Goal: Complete application form

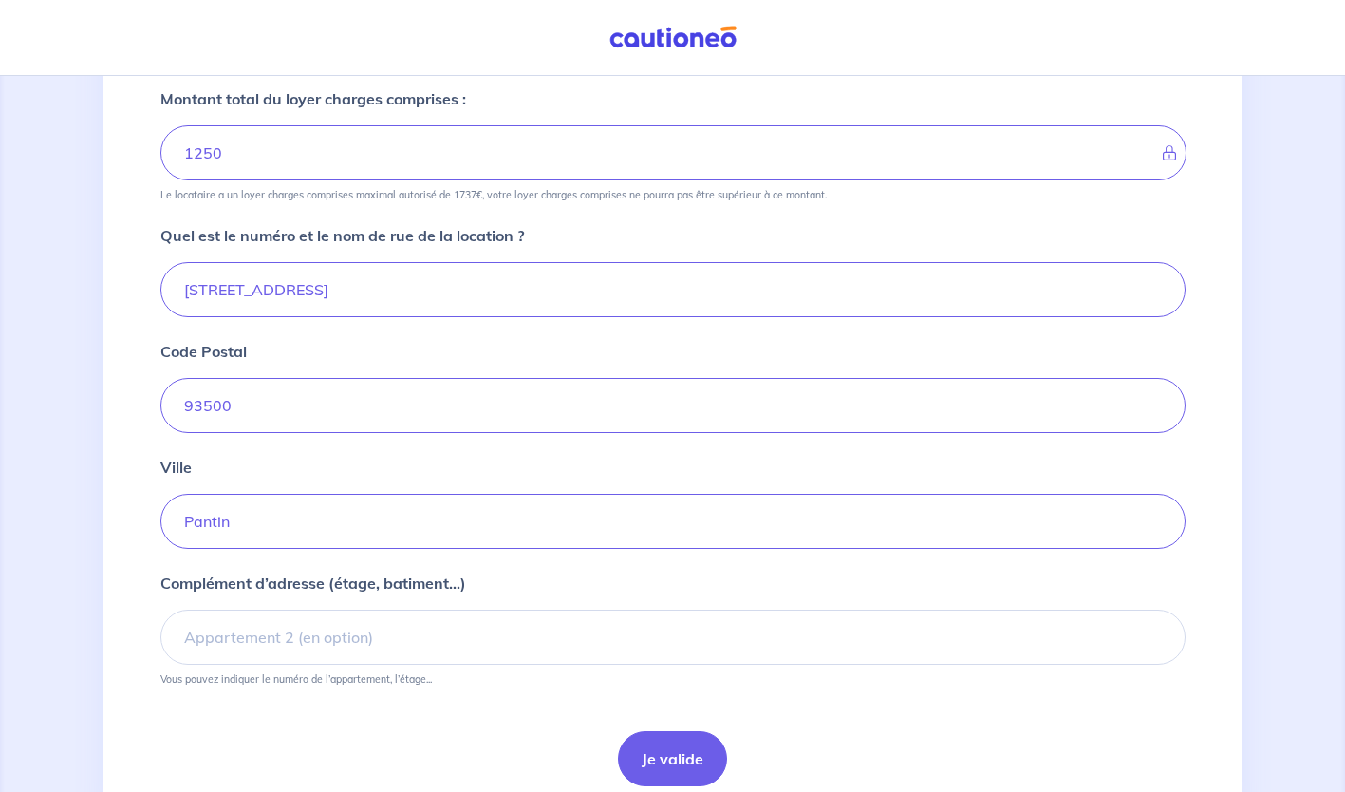
scroll to position [621, 0]
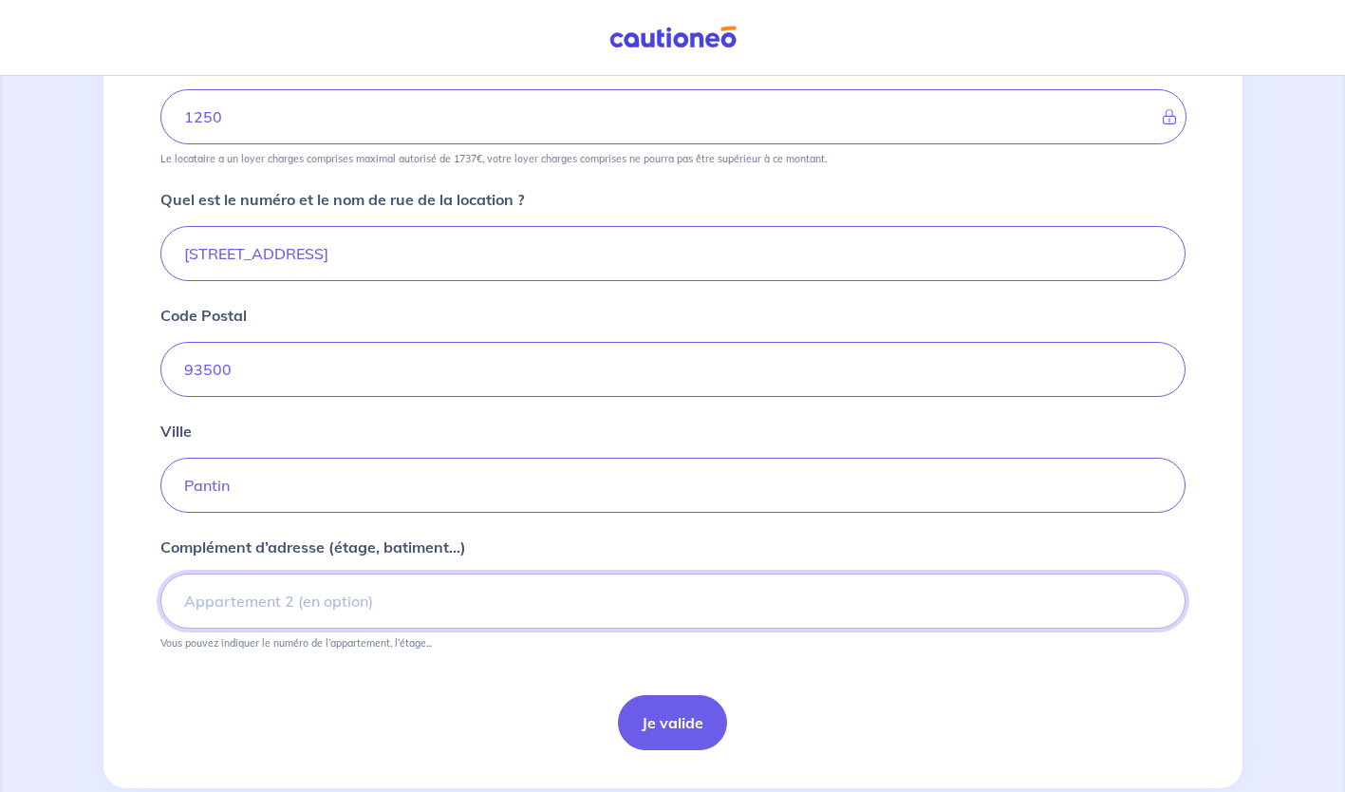
click at [465, 608] on input "Complément d’adresse (étage, batiment...)" at bounding box center [672, 600] width 1025 height 55
click at [73, 599] on div "1 2 3 4 Informations location Informations propriétaire Informations bail Valid…" at bounding box center [672, 144] width 1345 height 1378
click at [339, 606] on input "APPARTEMENT 3" at bounding box center [672, 600] width 1025 height 55
type input "APPARTEMENT 302"
click at [659, 720] on button "Je valide" at bounding box center [672, 722] width 109 height 55
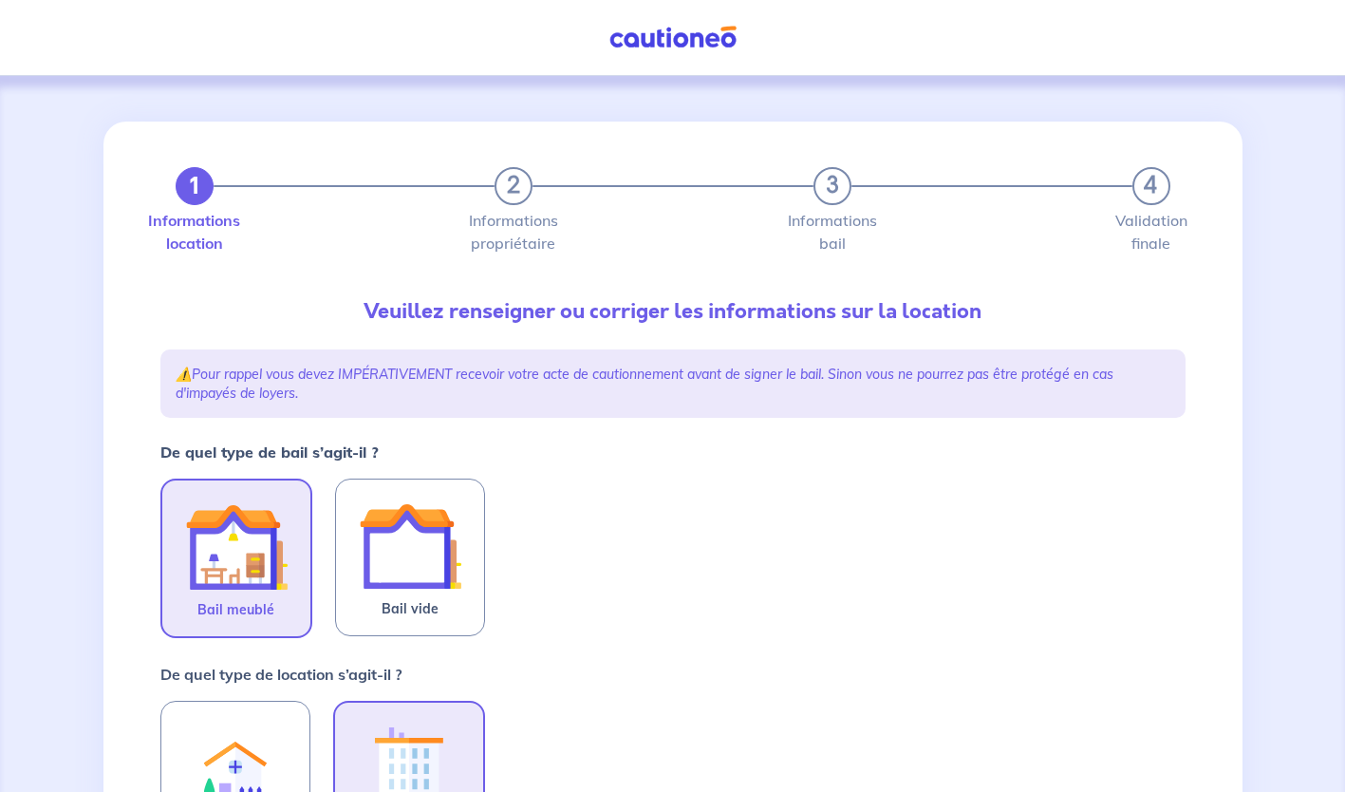
click at [264, 591] on img at bounding box center [236, 546] width 103 height 103
click at [0, 0] on input "Bail meublé" at bounding box center [0, 0] width 0 height 0
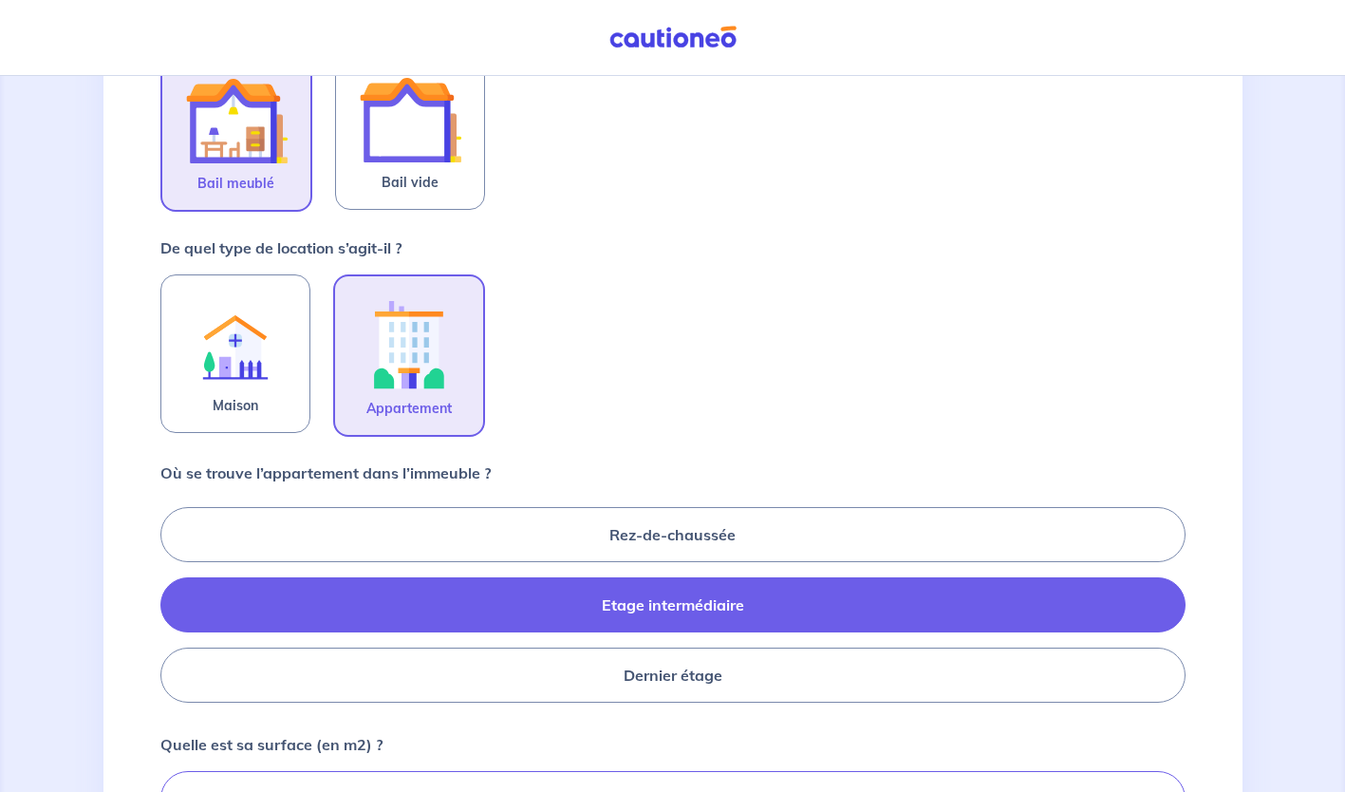
scroll to position [427, 0]
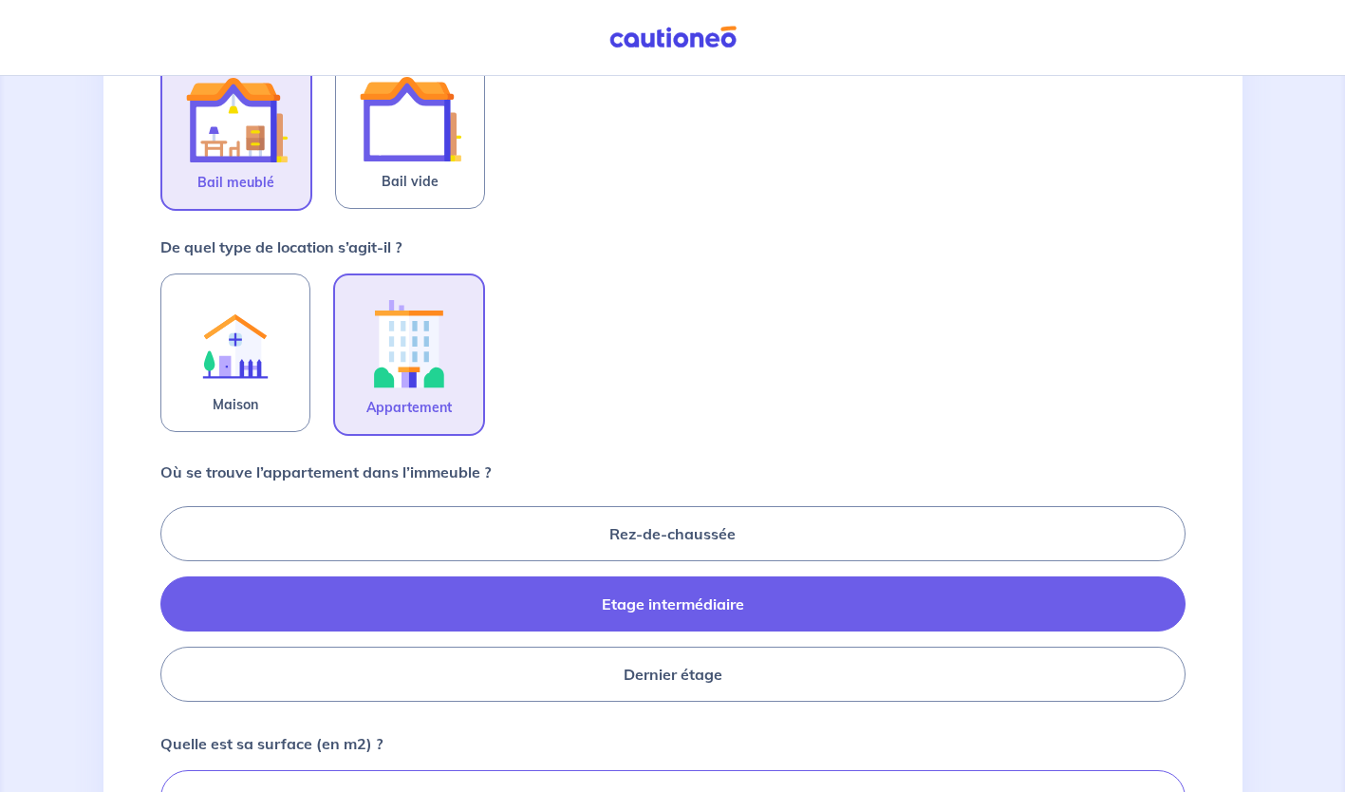
click at [669, 610] on label "Etage intermédiaire" at bounding box center [672, 603] width 1025 height 55
click at [173, 609] on input "Etage intermédiaire" at bounding box center [166, 603] width 12 height 12
click at [703, 606] on label "Etage intermédiaire" at bounding box center [672, 603] width 1025 height 55
click at [173, 606] on input "Etage intermédiaire" at bounding box center [166, 603] width 12 height 12
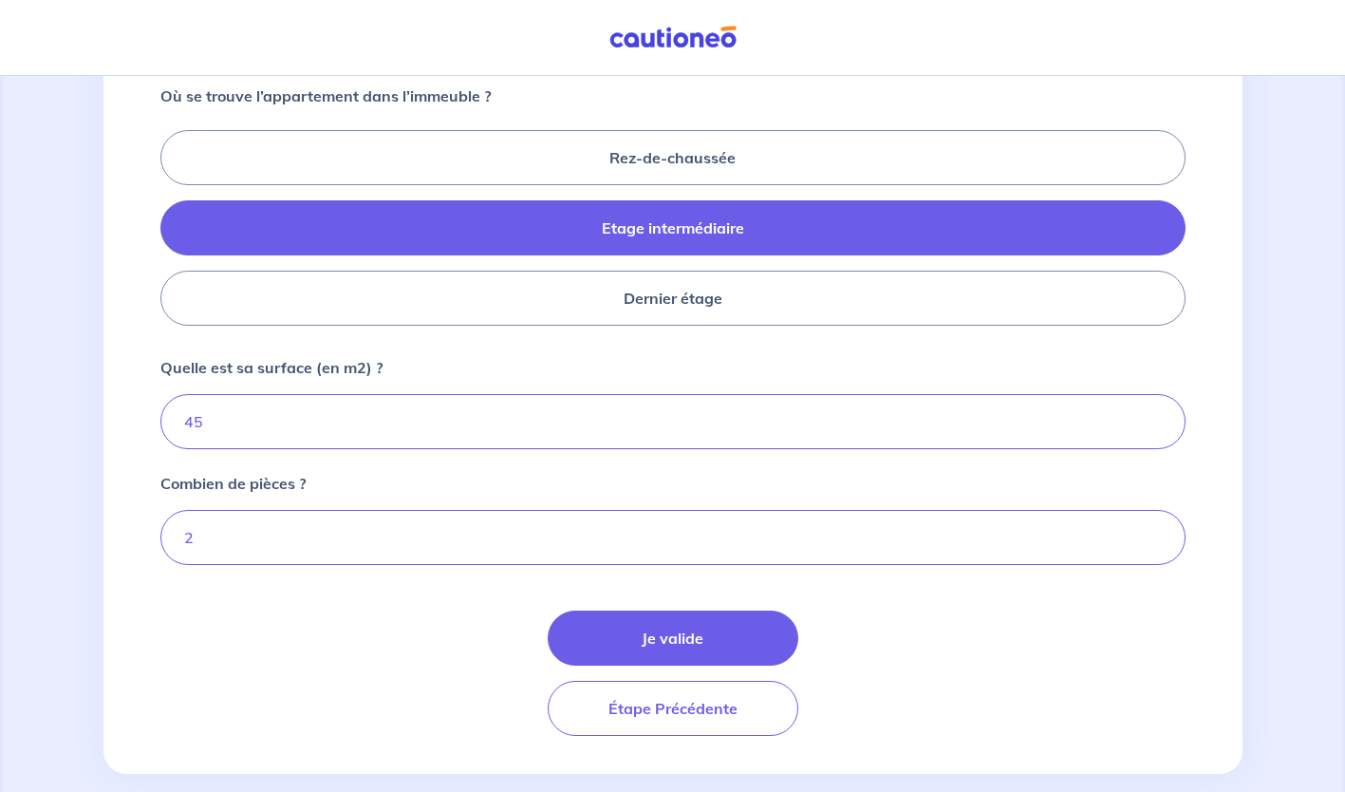
scroll to position [804, 0]
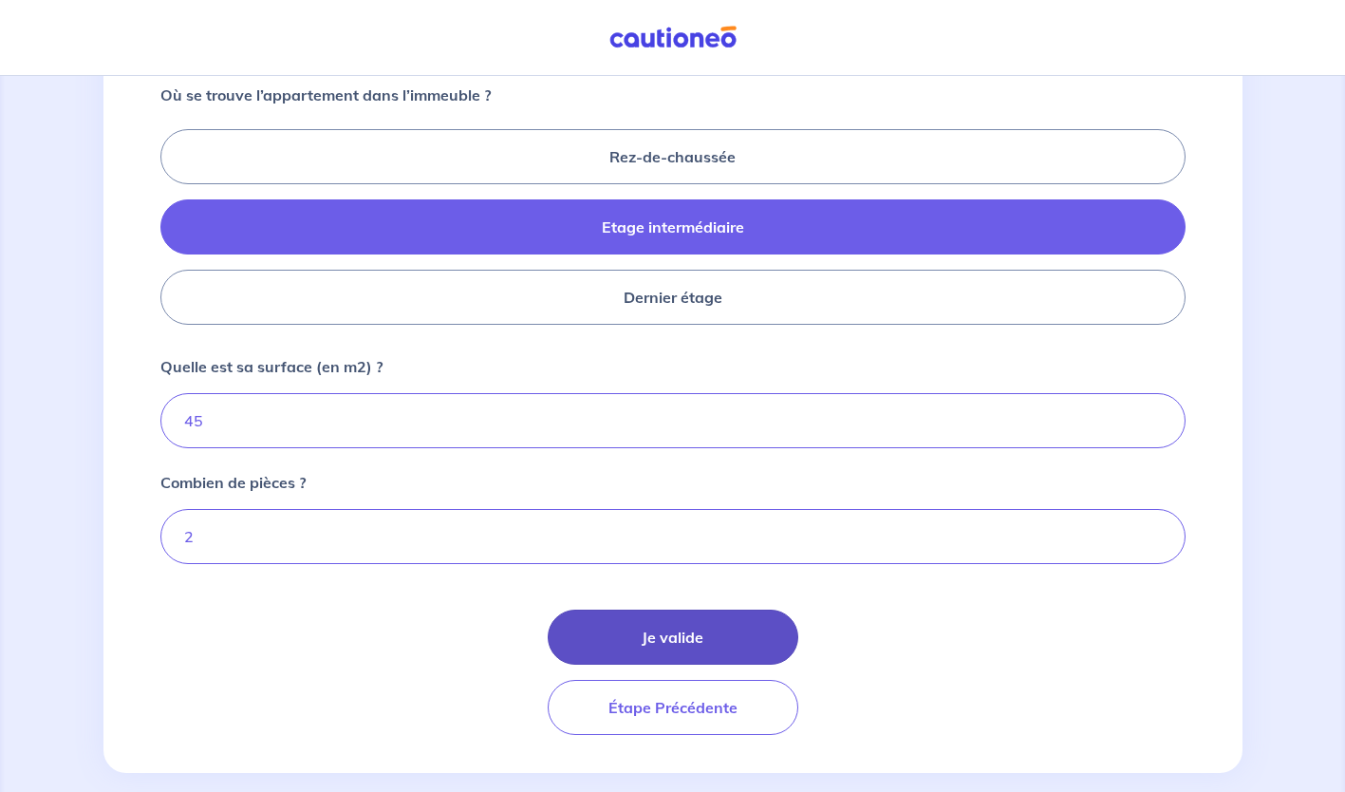
click at [692, 631] on button "Je valide" at bounding box center [673, 636] width 251 height 55
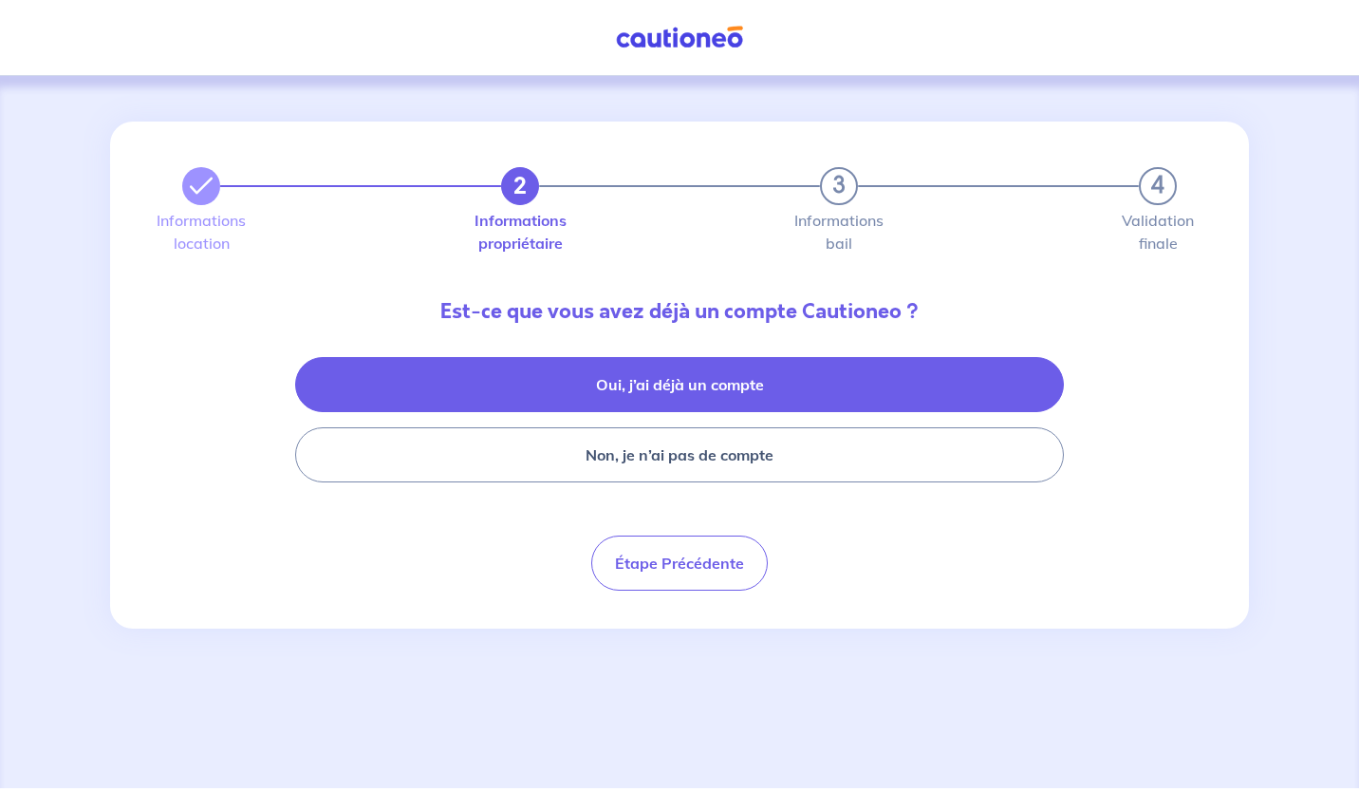
click at [718, 396] on button "Oui, j’ai déjà un compte" at bounding box center [679, 384] width 769 height 55
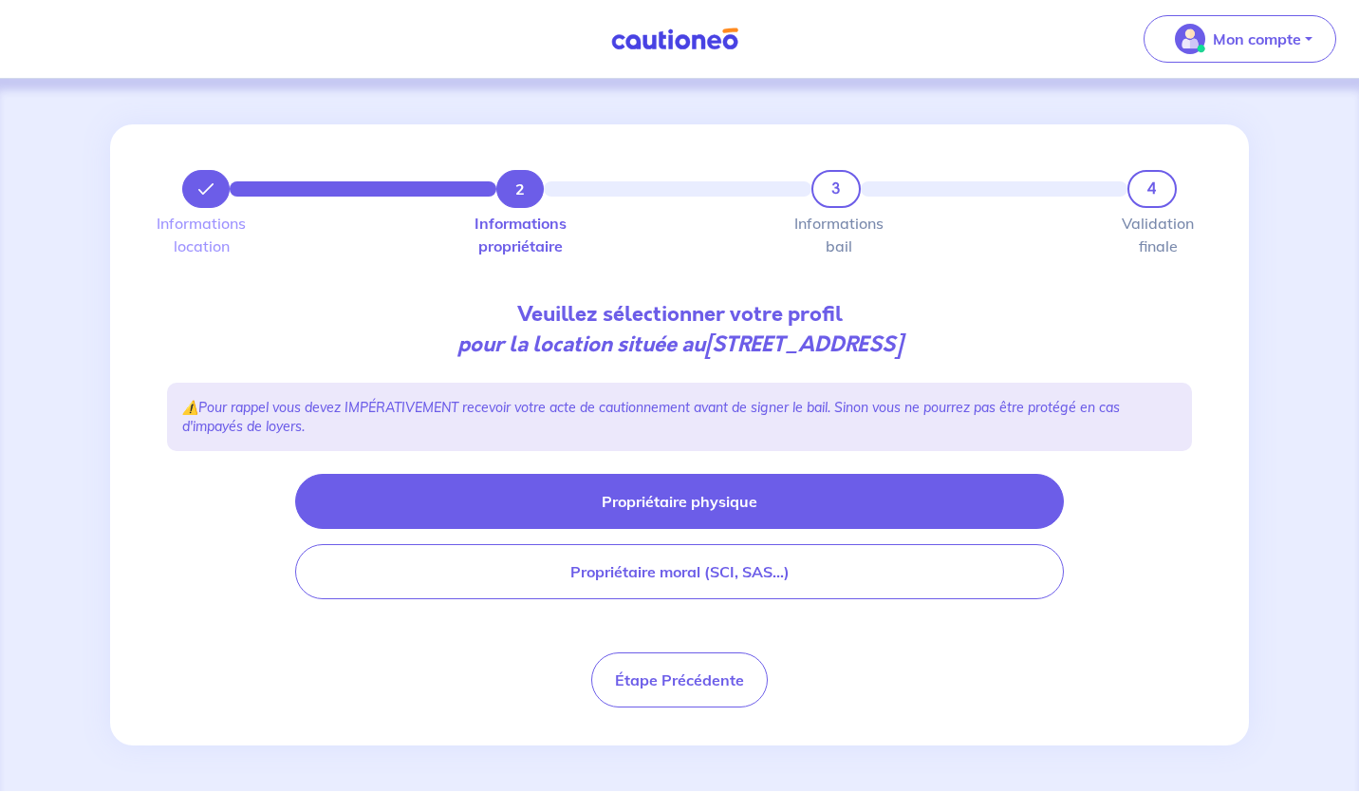
click at [696, 505] on button "Propriétaire physique" at bounding box center [679, 501] width 769 height 55
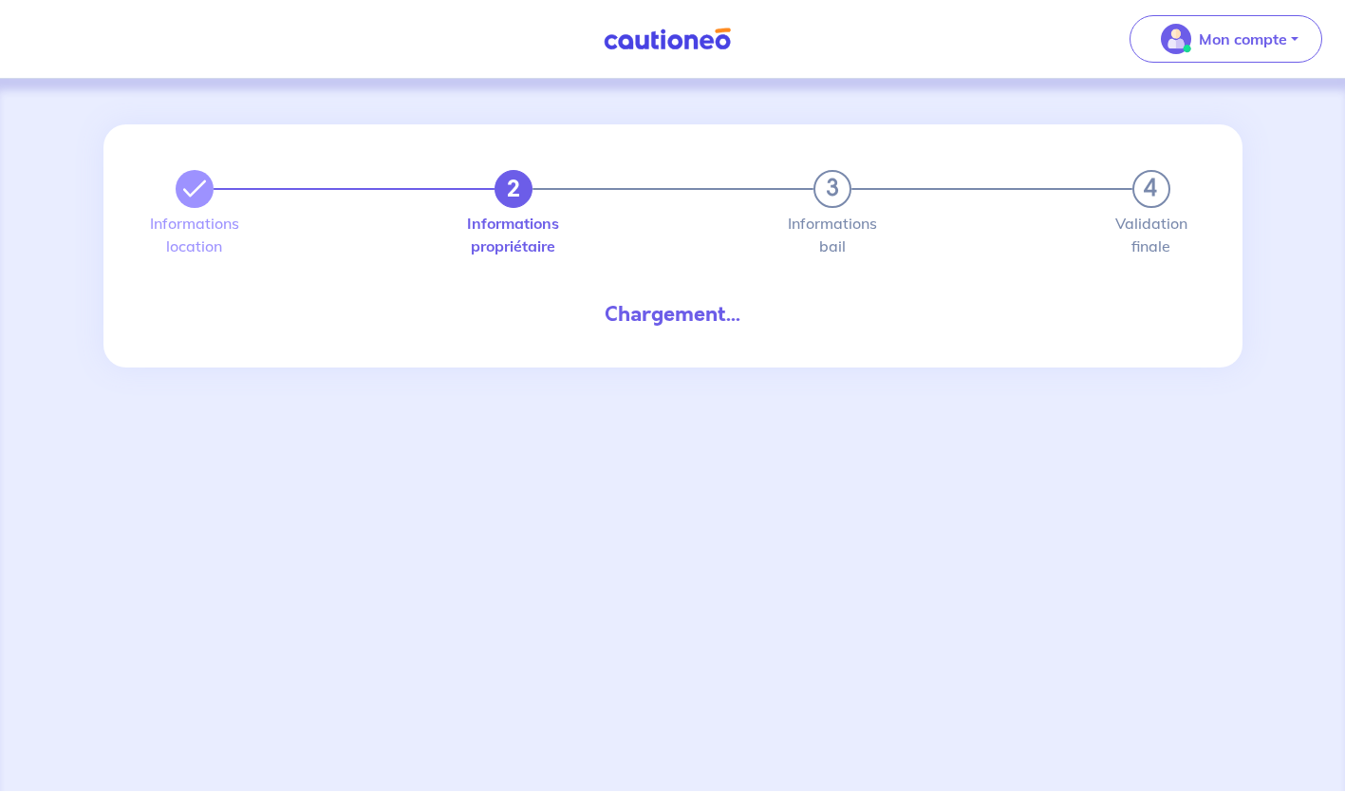
select select "FR"
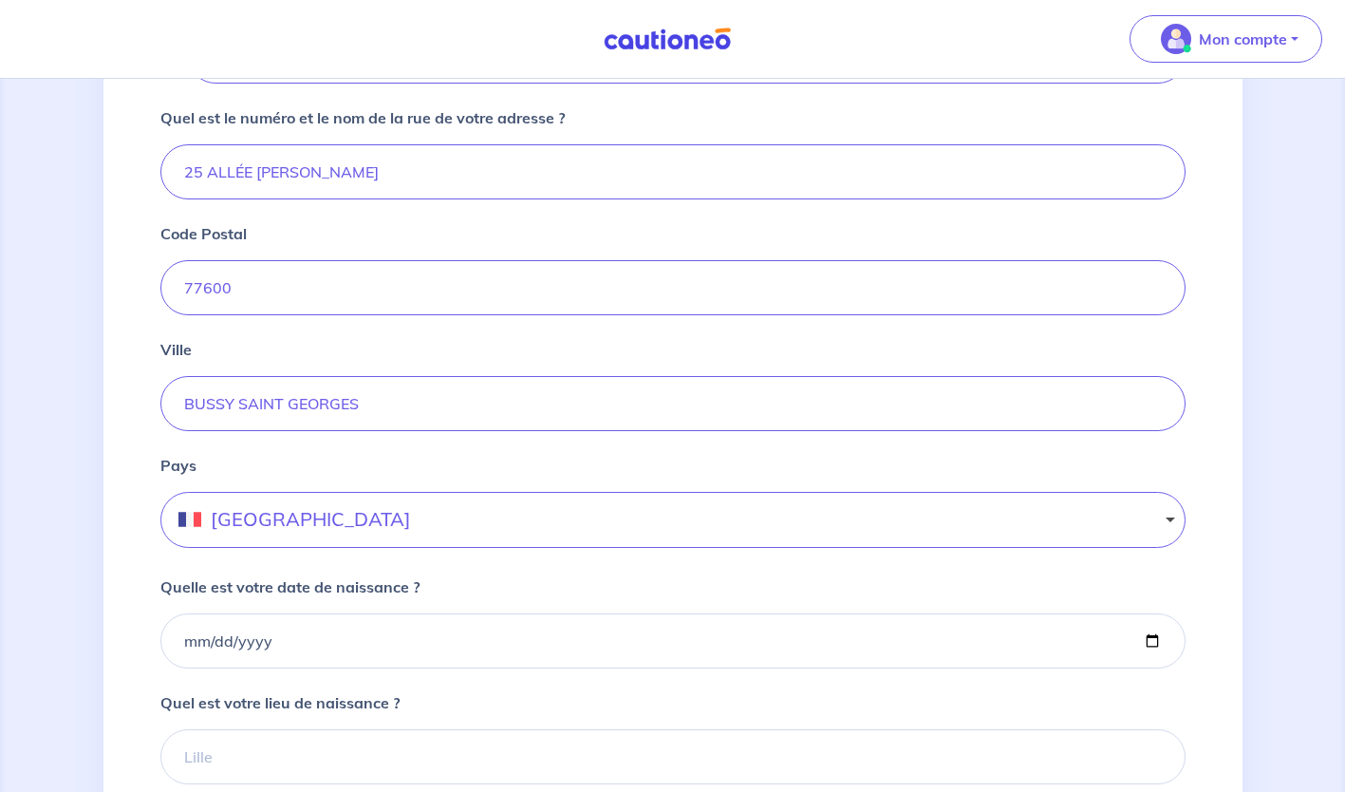
scroll to position [855, 0]
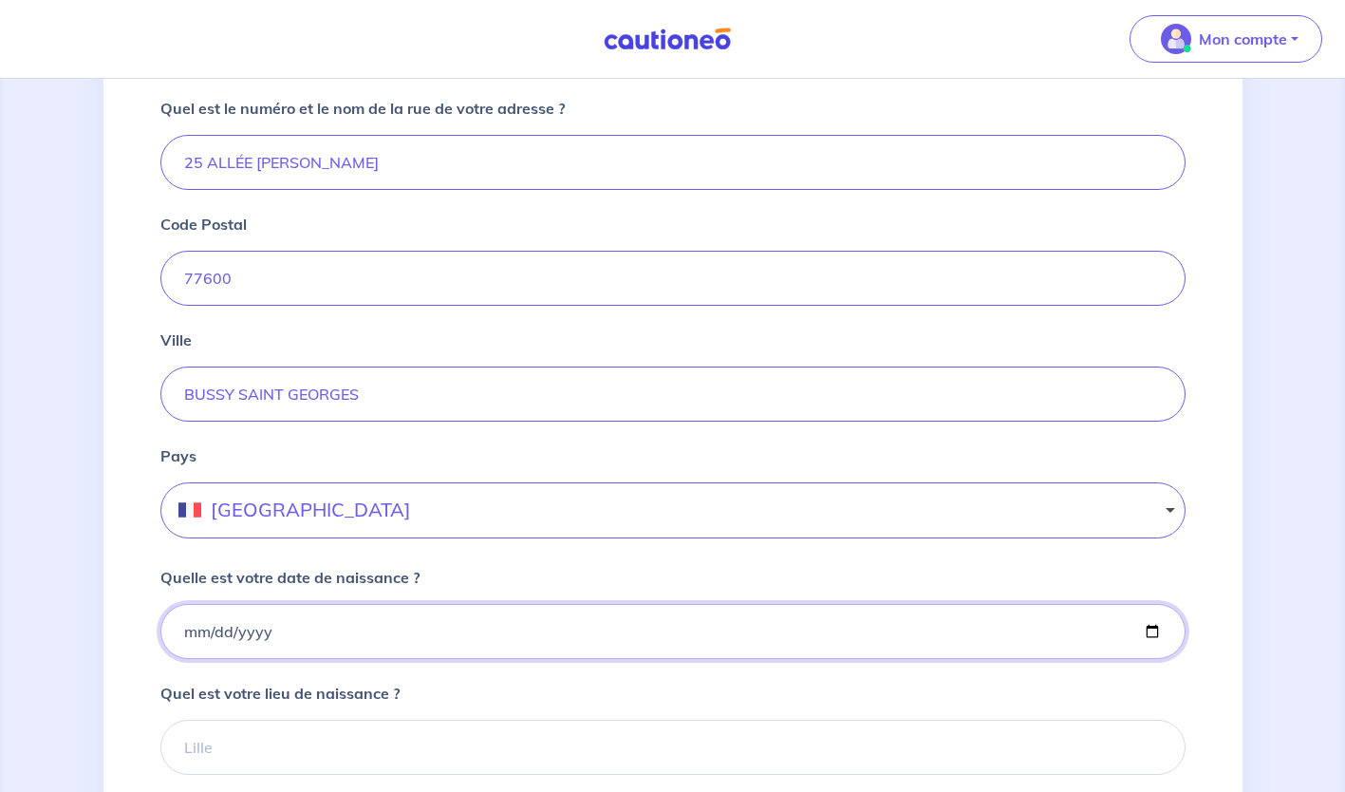
click at [326, 628] on input "Quelle est votre date de naissance ?" at bounding box center [672, 631] width 1025 height 55
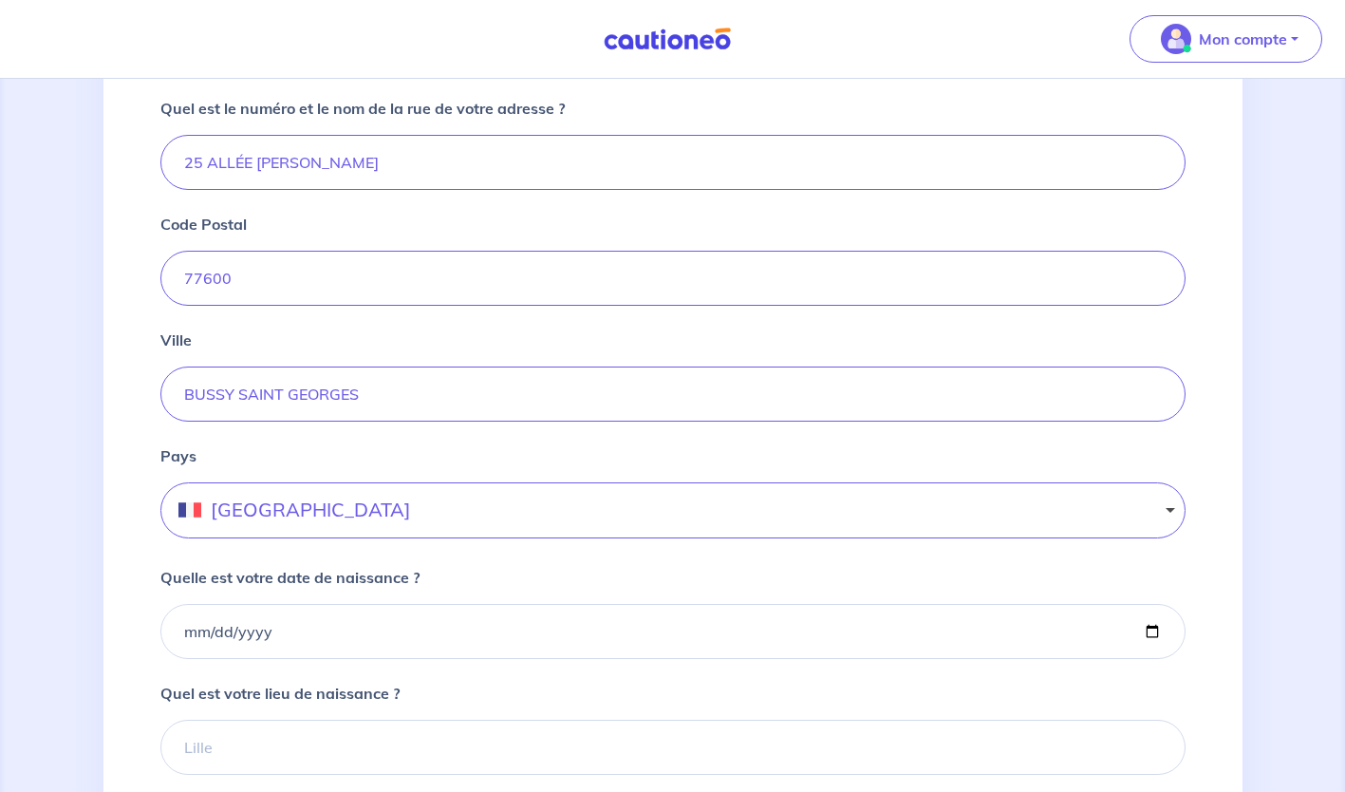
type input "0001-05-09"
click at [1163, 632] on icon at bounding box center [1163, 631] width 0 height 15
click at [282, 503] on button "France" at bounding box center [672, 510] width 1025 height 56
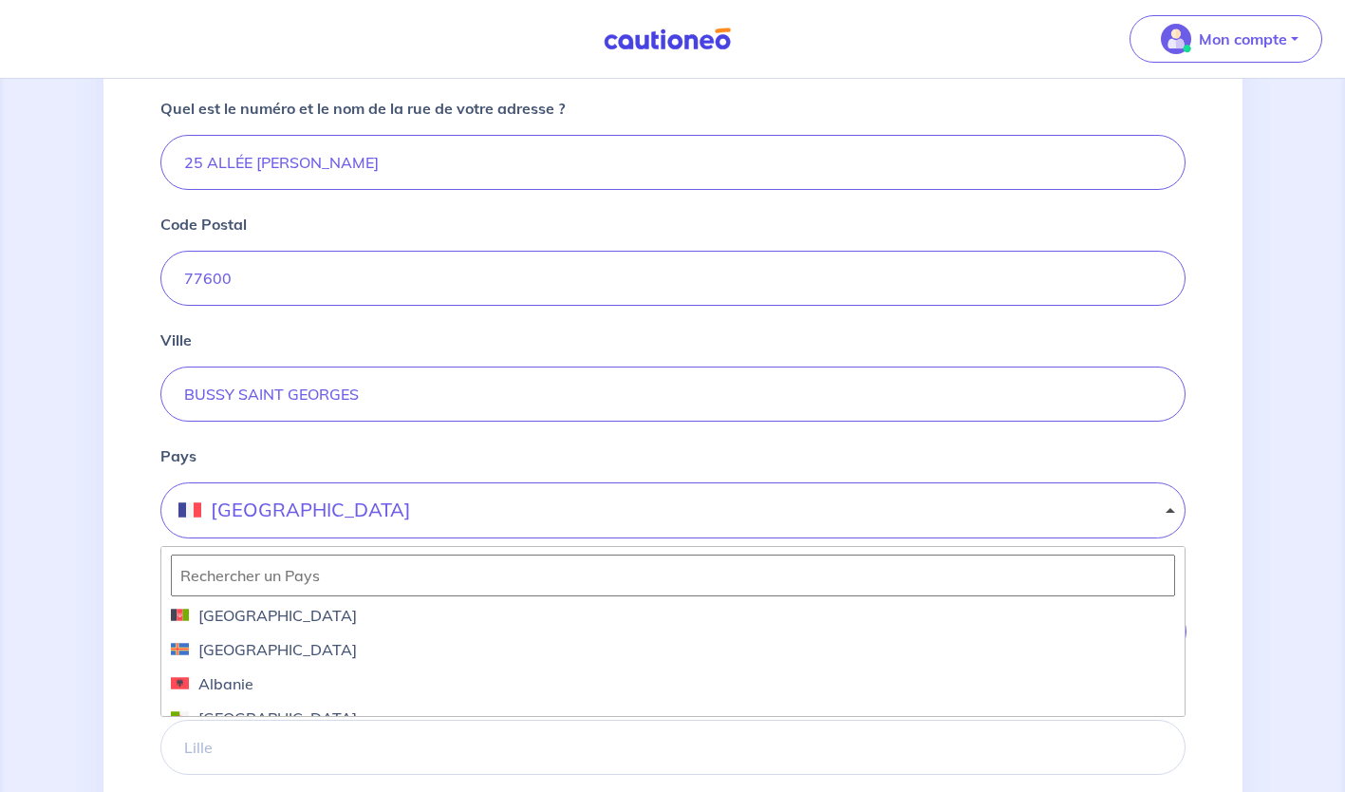
click at [112, 604] on div "2 3 4 Informations location Informations propriétaire Informations bail Validat…" at bounding box center [672, 232] width 1139 height 1927
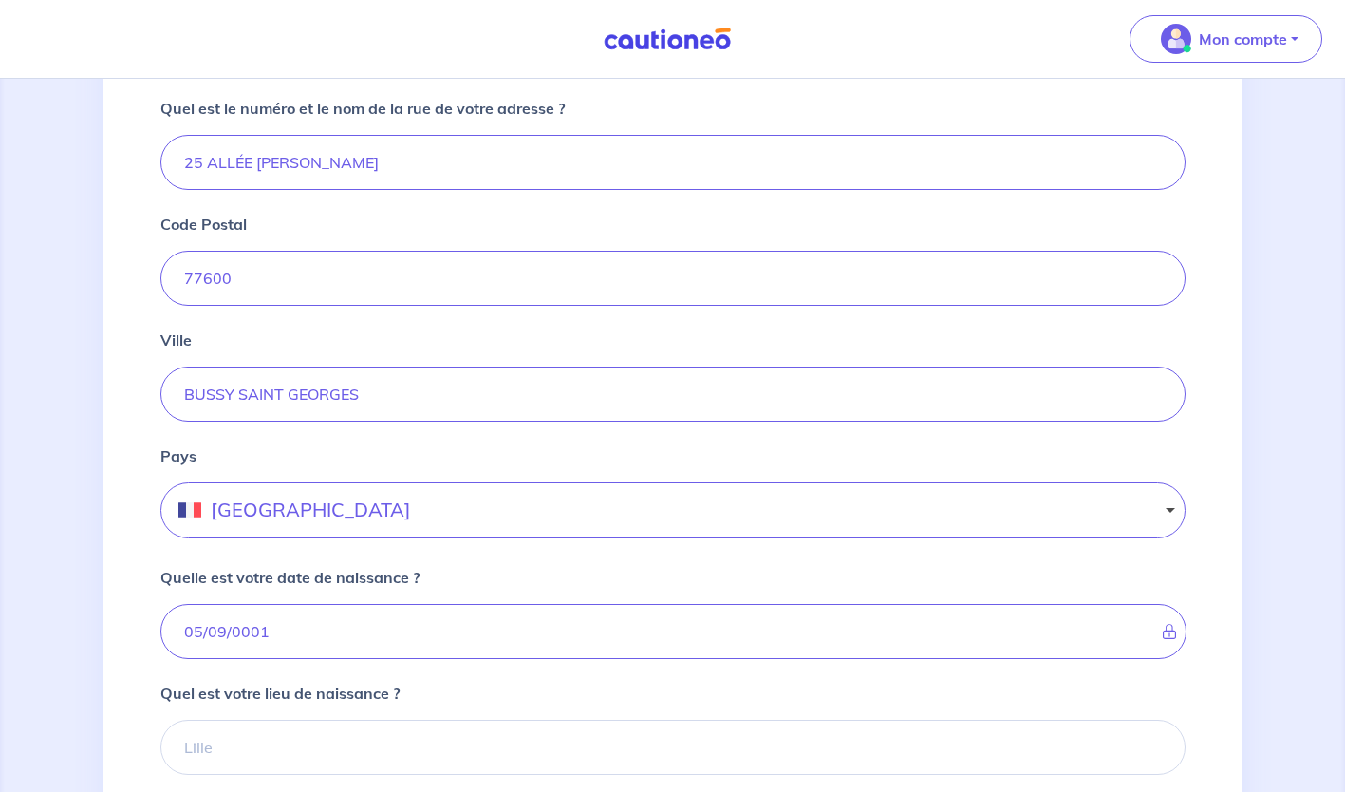
click at [288, 689] on form "Quel est votre prénom ? jeanlouis Quel est votre nom ? LU Quel est votre email …" at bounding box center [672, 396] width 1025 height 1524
click at [1163, 629] on icon at bounding box center [1163, 631] width 0 height 15
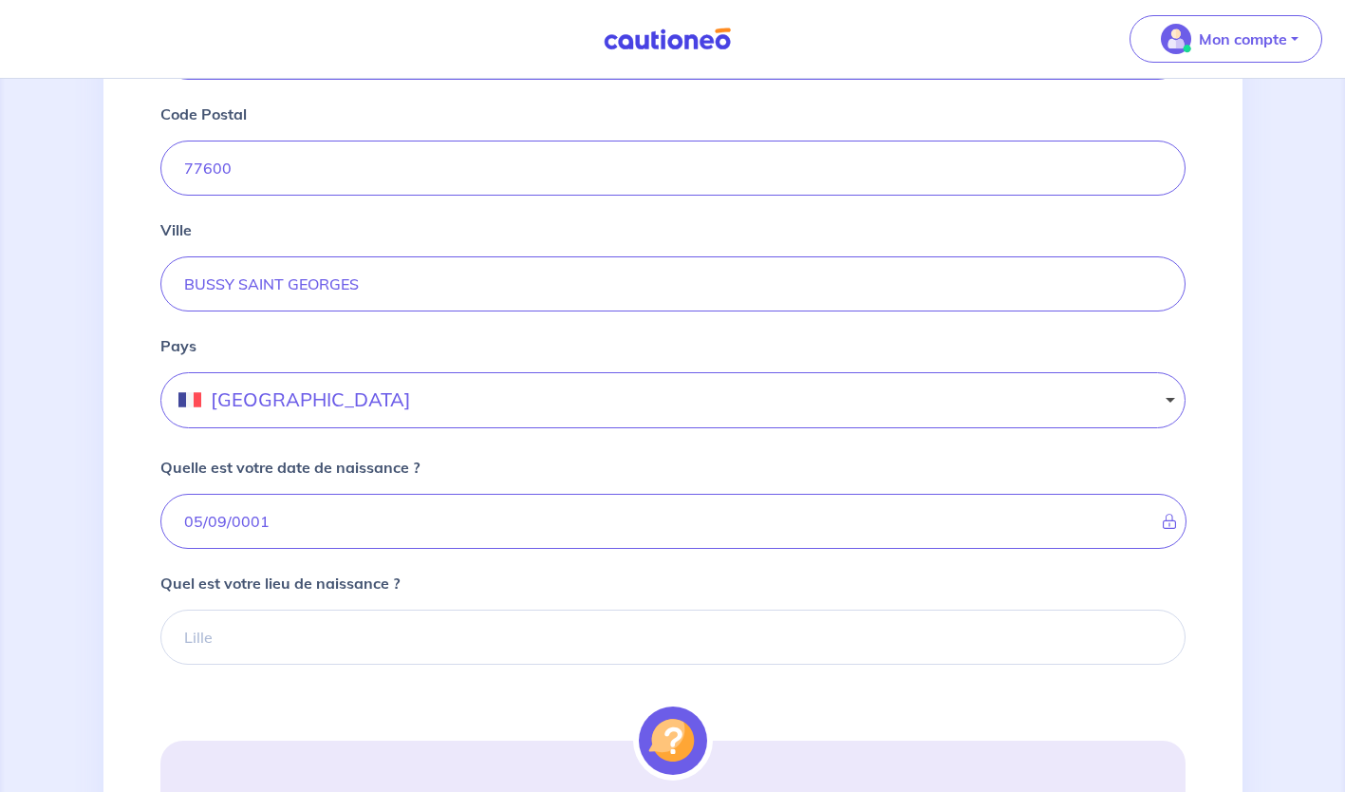
scroll to position [966, 0]
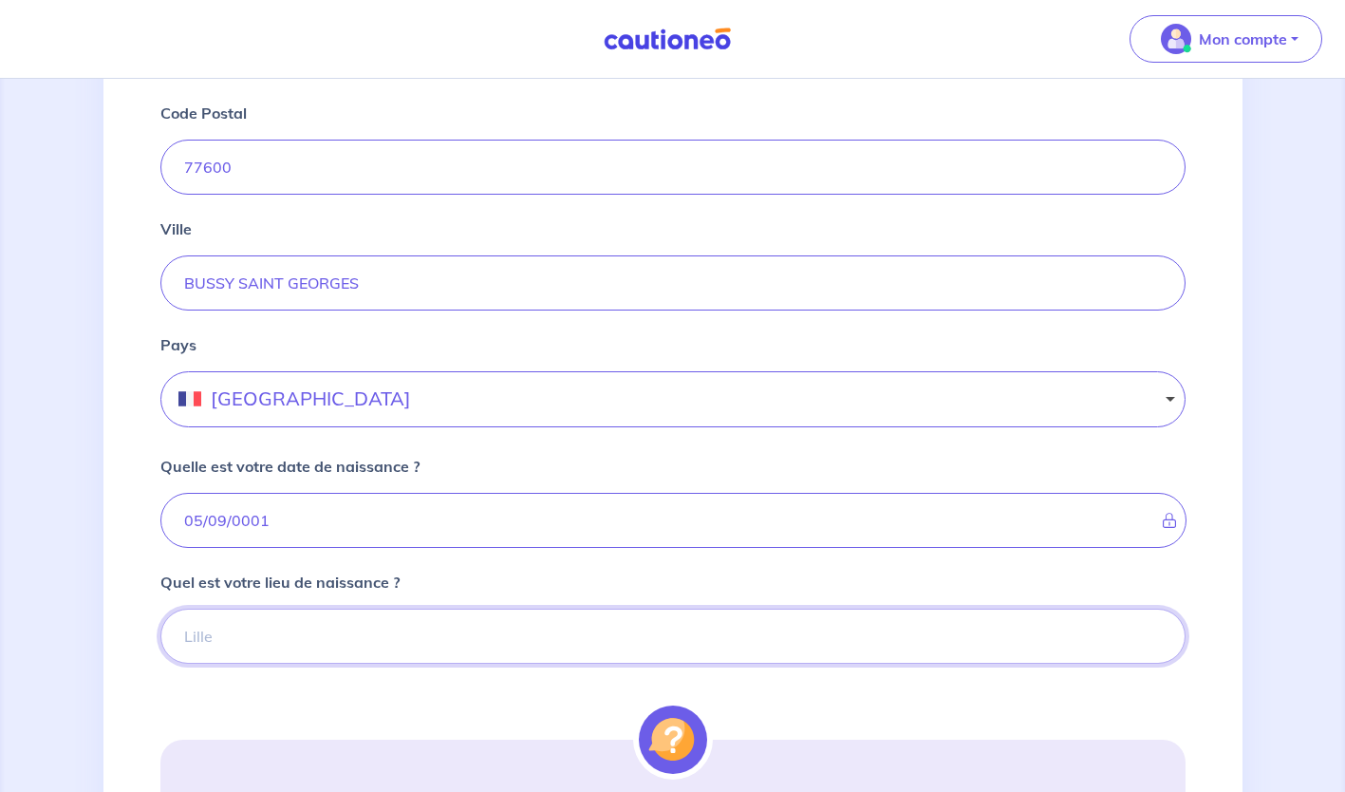
click at [357, 639] on input "Quel est votre lieu de naissance ?" at bounding box center [672, 635] width 1025 height 55
type input "H"
click at [1163, 641] on icon at bounding box center [1163, 635] width 0 height 15
click at [302, 401] on button "France" at bounding box center [672, 399] width 1025 height 56
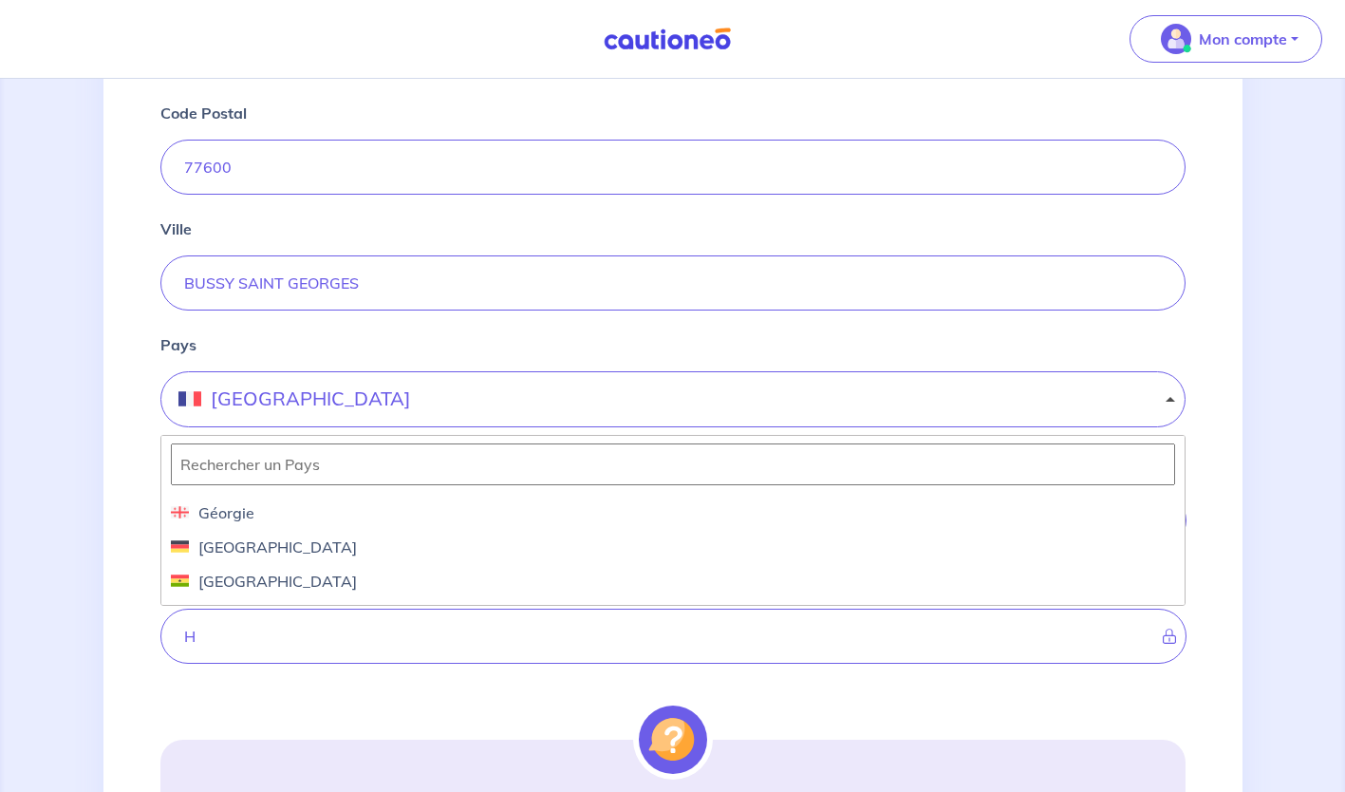
scroll to position [2338, 0]
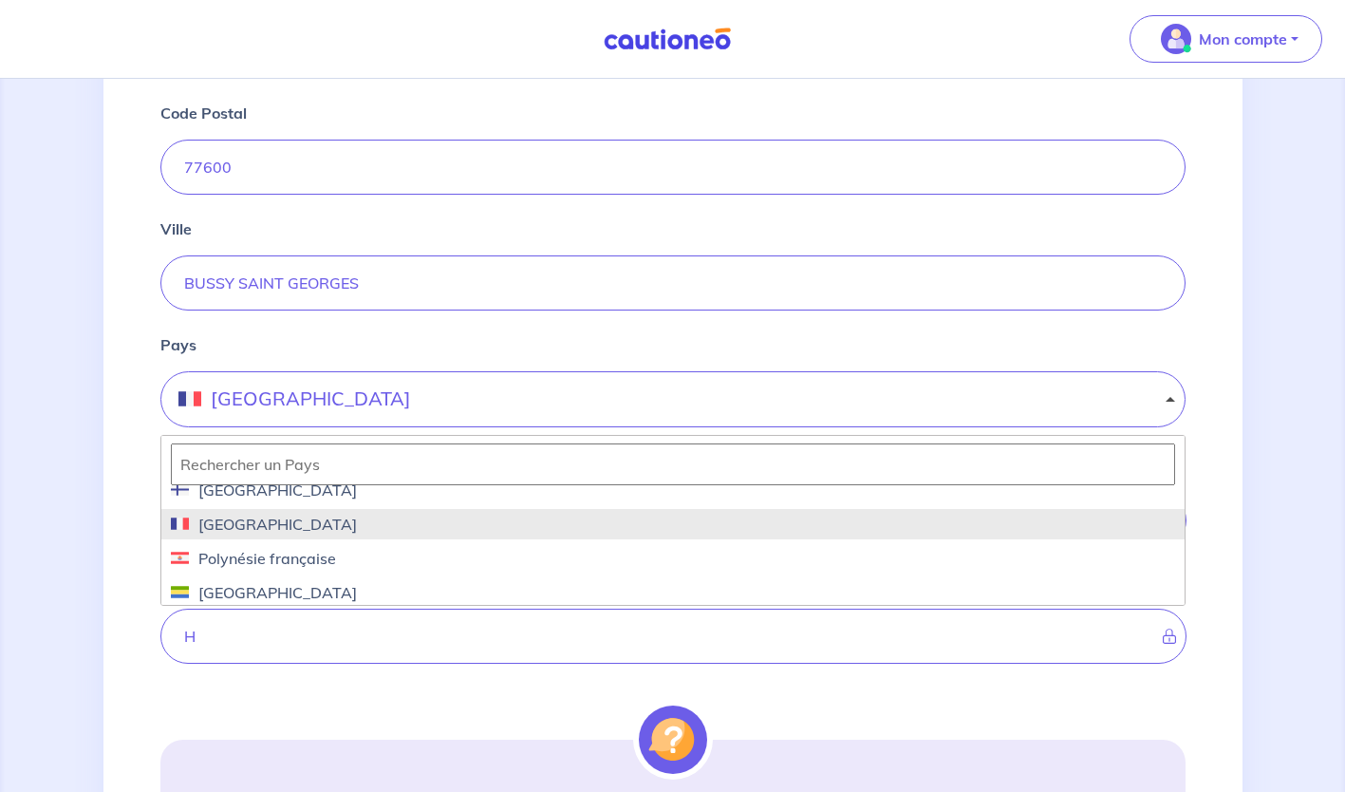
click at [347, 530] on span "France" at bounding box center [673, 524] width 1004 height 23
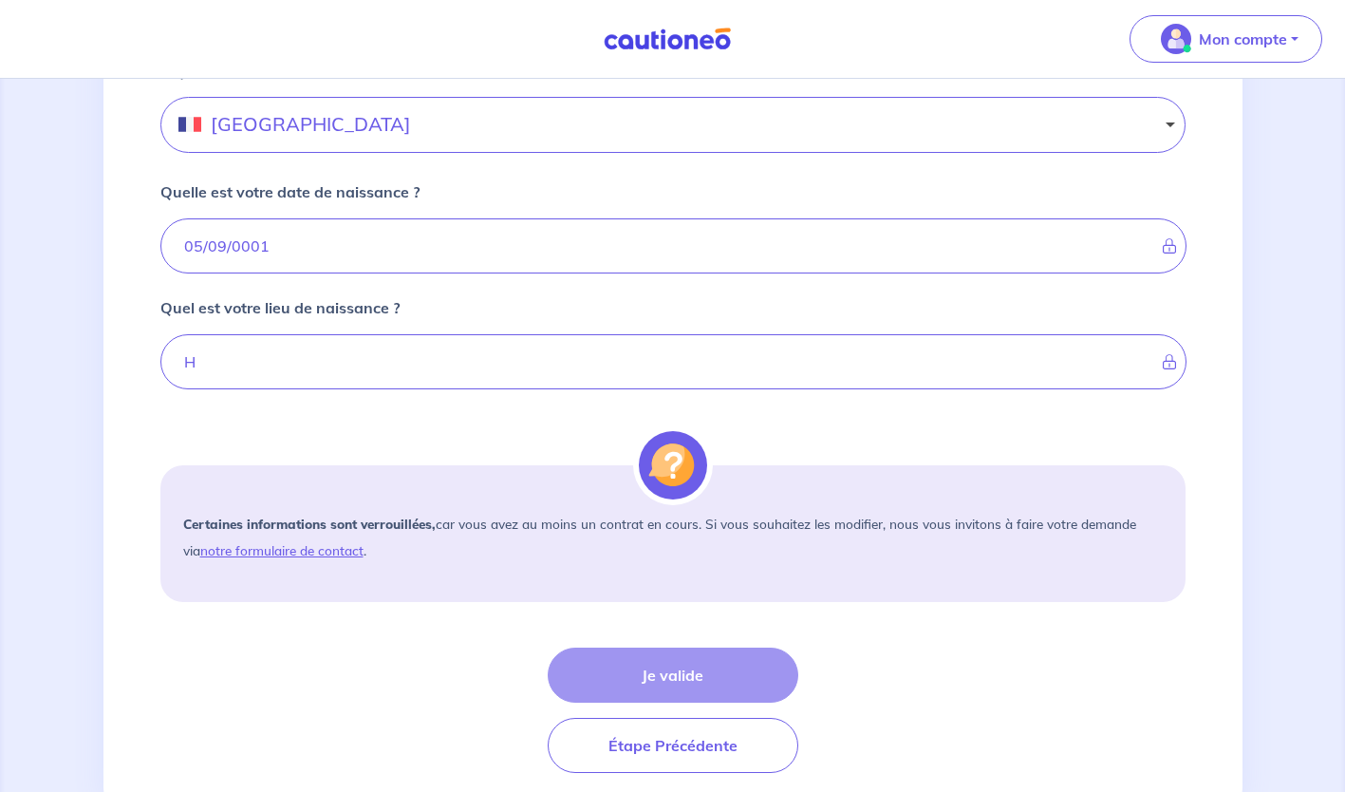
scroll to position [1241, 0]
click at [662, 682] on div "Je valide Étape Précédente" at bounding box center [672, 708] width 1025 height 125
click at [683, 673] on div "Je valide Étape Précédente" at bounding box center [672, 708] width 1025 height 125
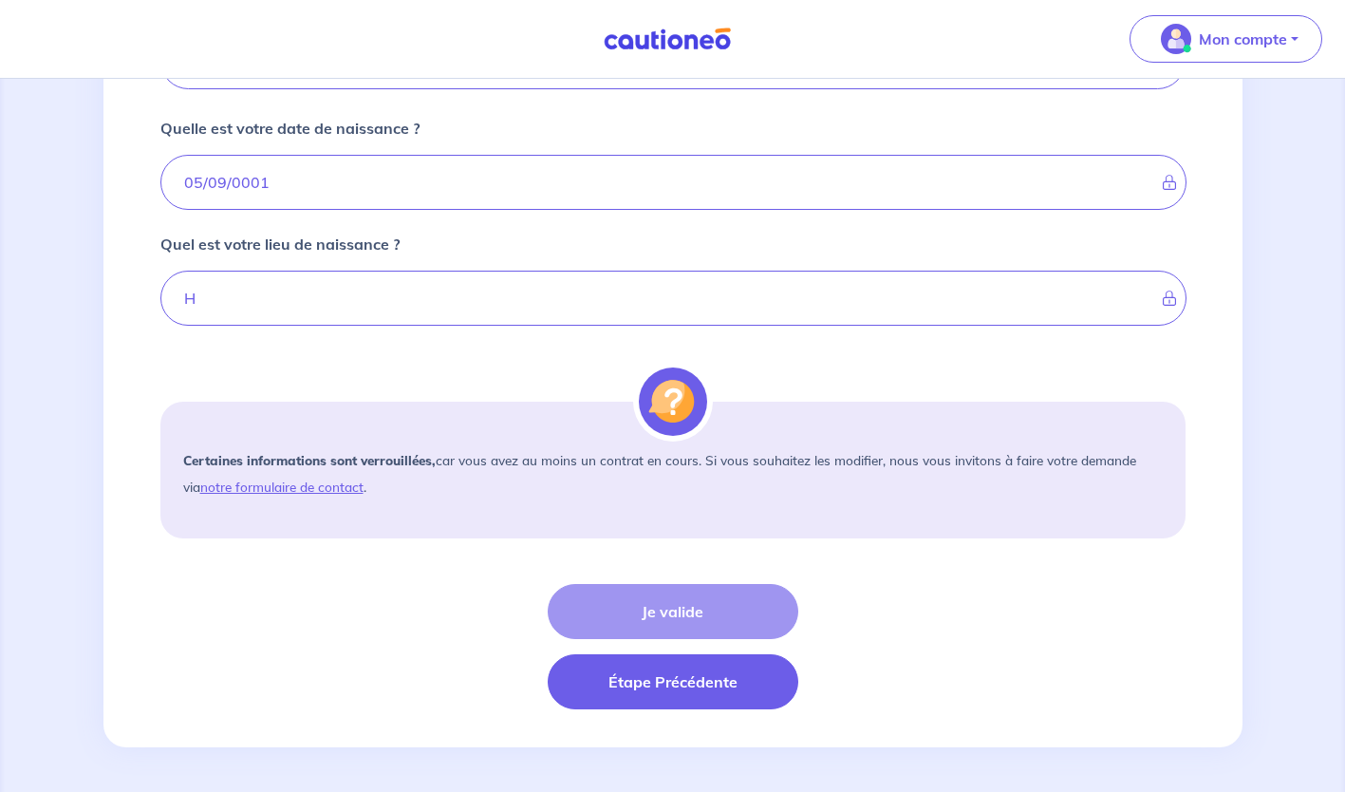
click at [683, 690] on button "Étape Précédente" at bounding box center [673, 681] width 251 height 55
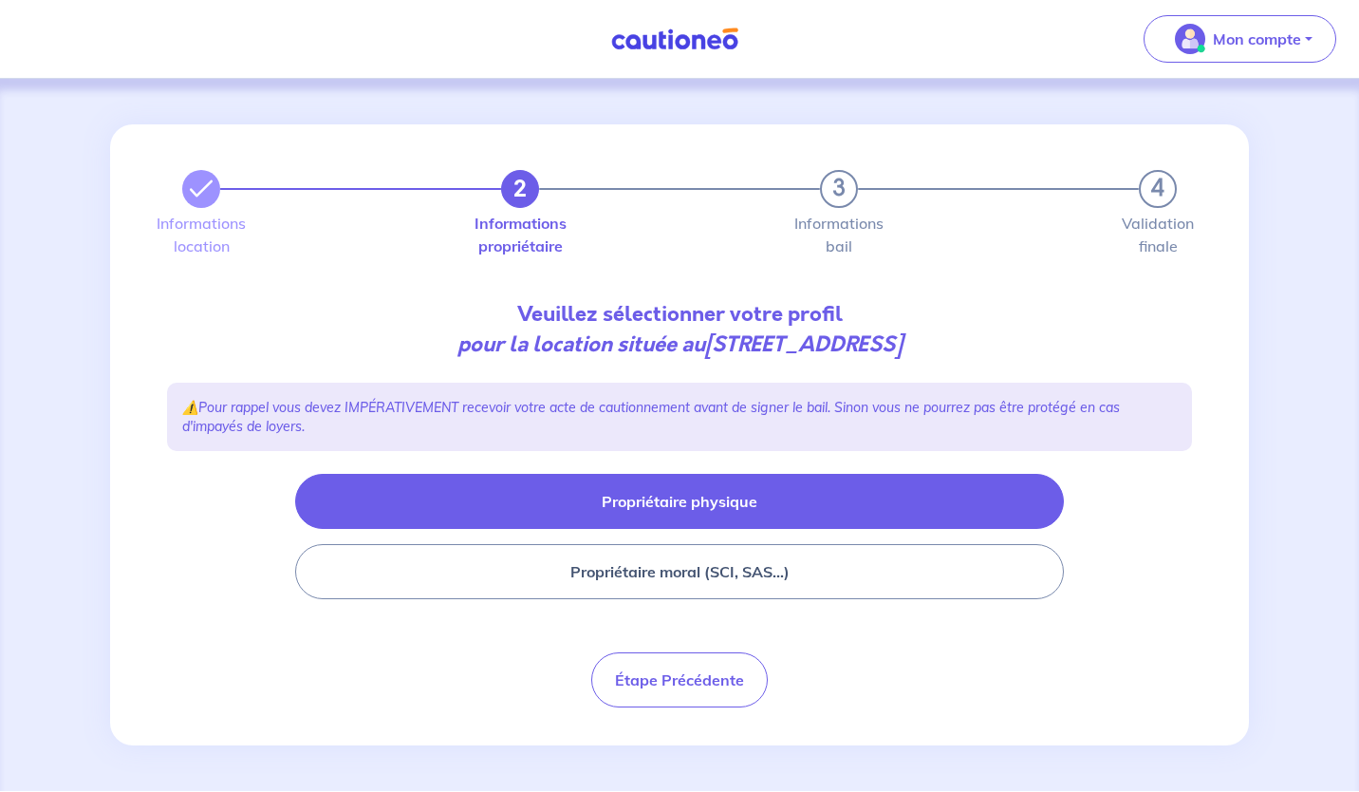
click at [744, 508] on button "Propriétaire physique" at bounding box center [679, 501] width 769 height 55
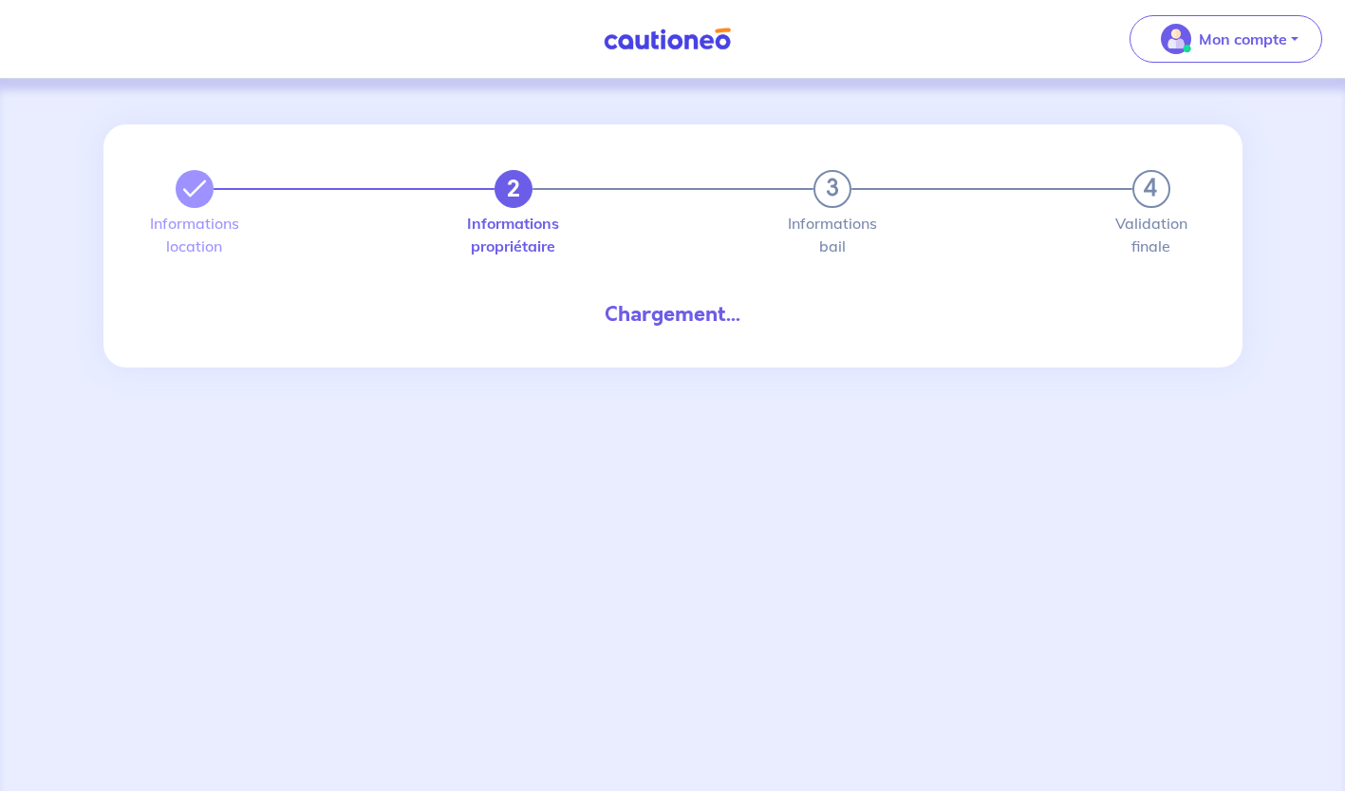
select select "FR"
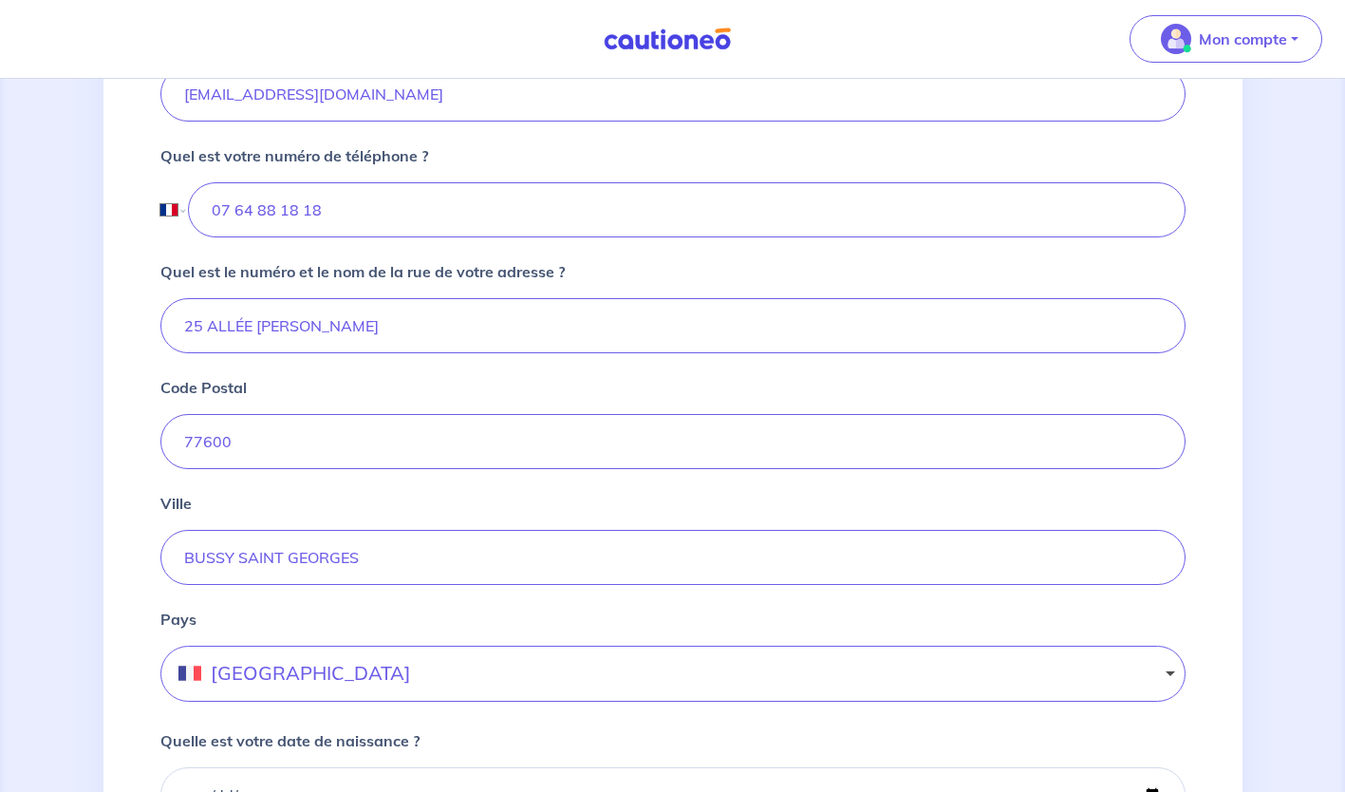
scroll to position [1304, 0]
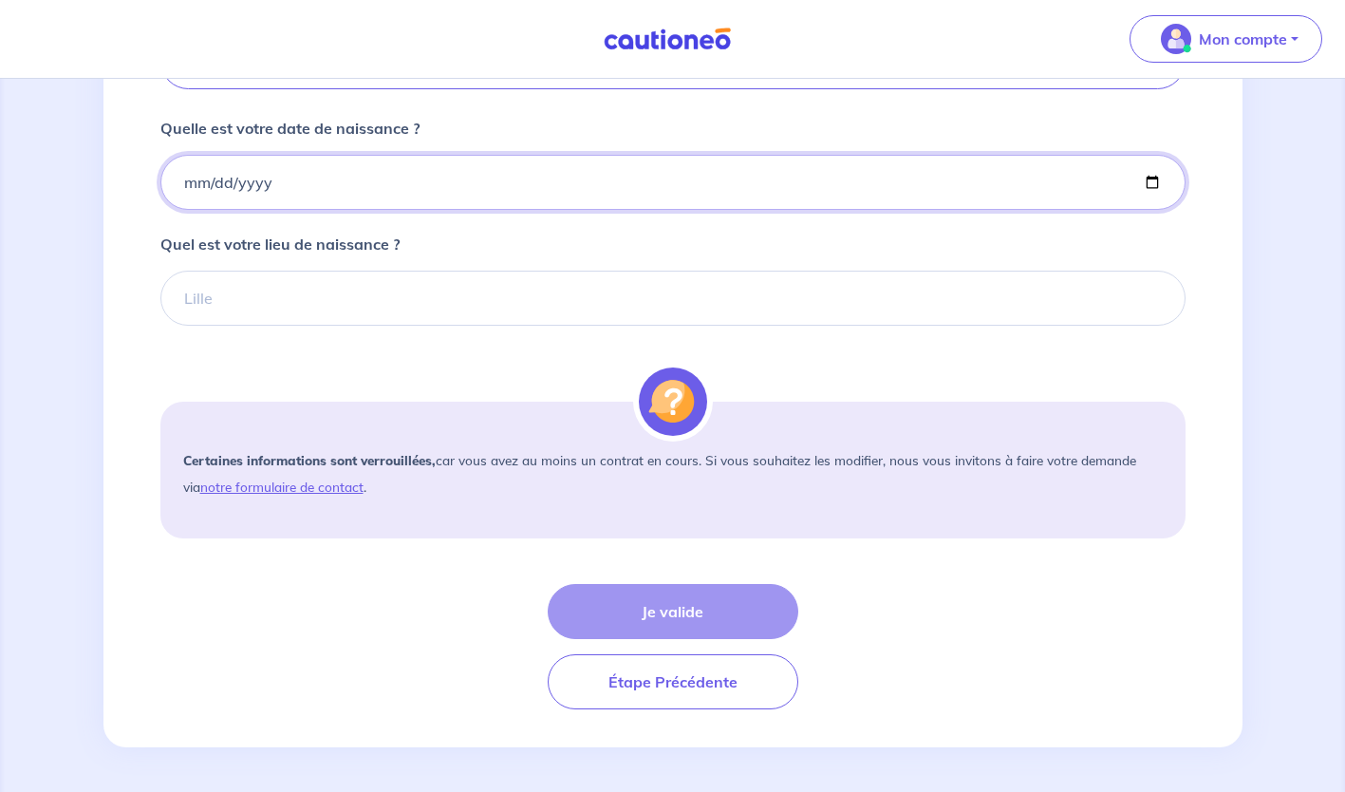
click at [250, 184] on input "Quelle est votre date de naissance ?" at bounding box center [672, 182] width 1025 height 55
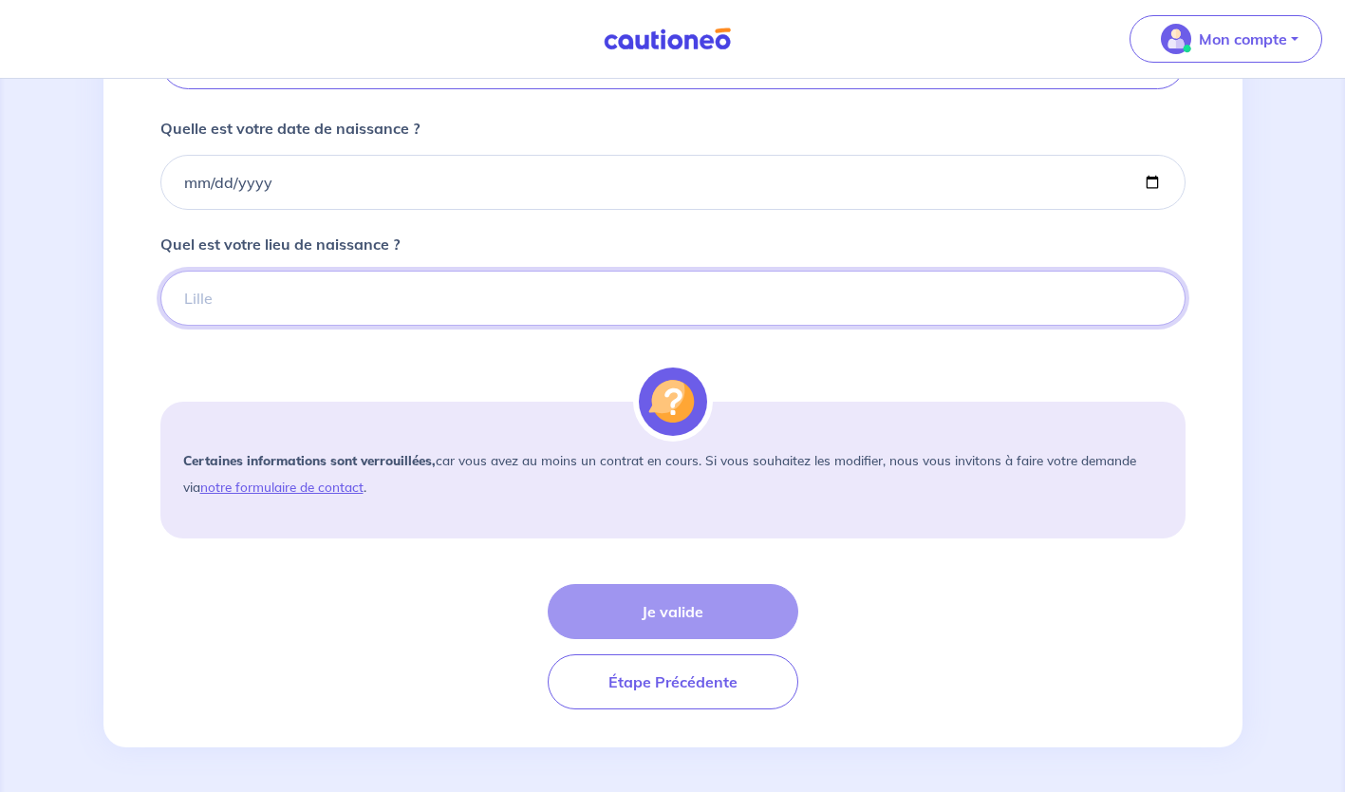
click at [285, 294] on input "Quel est votre lieu de naissance ?" at bounding box center [672, 297] width 1025 height 55
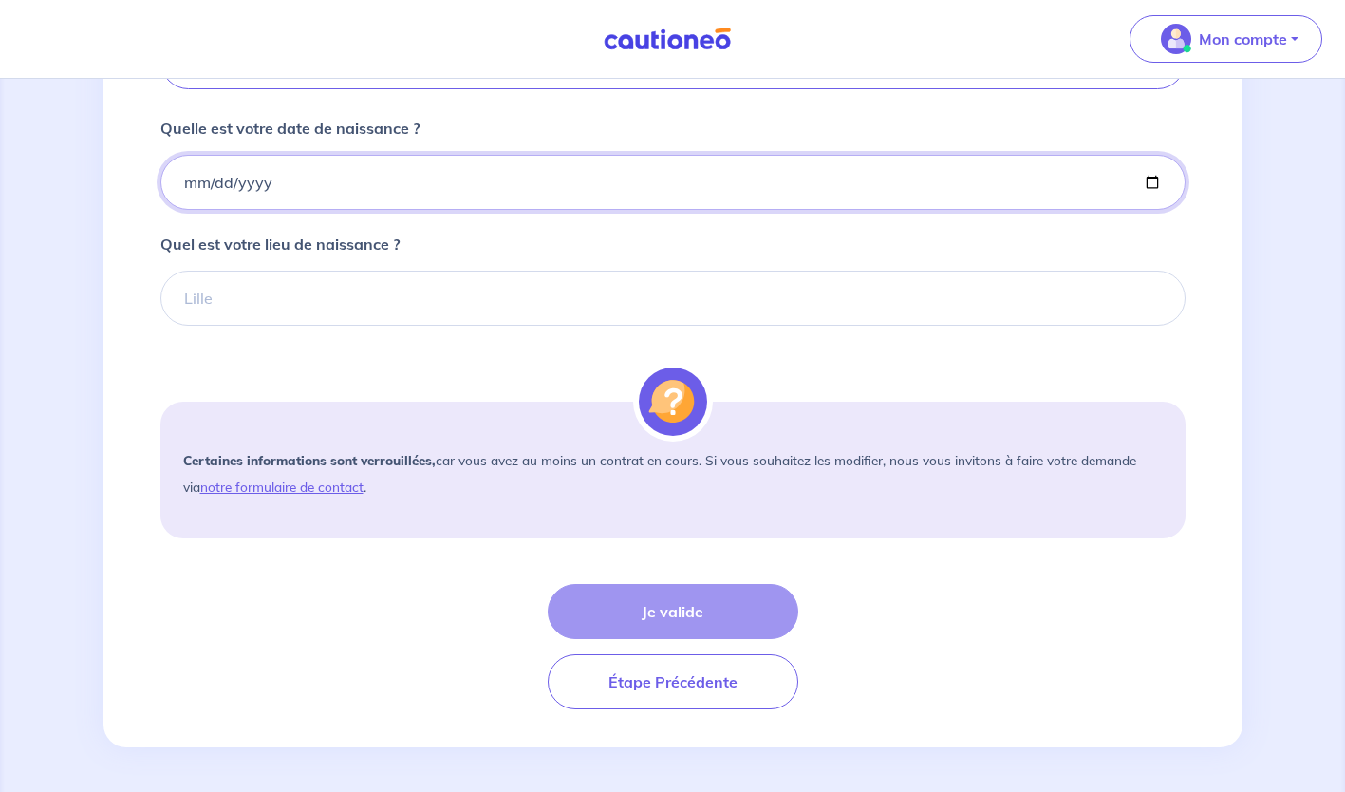
click at [1150, 182] on input "Quelle est votre date de naissance ?" at bounding box center [672, 182] width 1025 height 55
type input "1961-05-11"
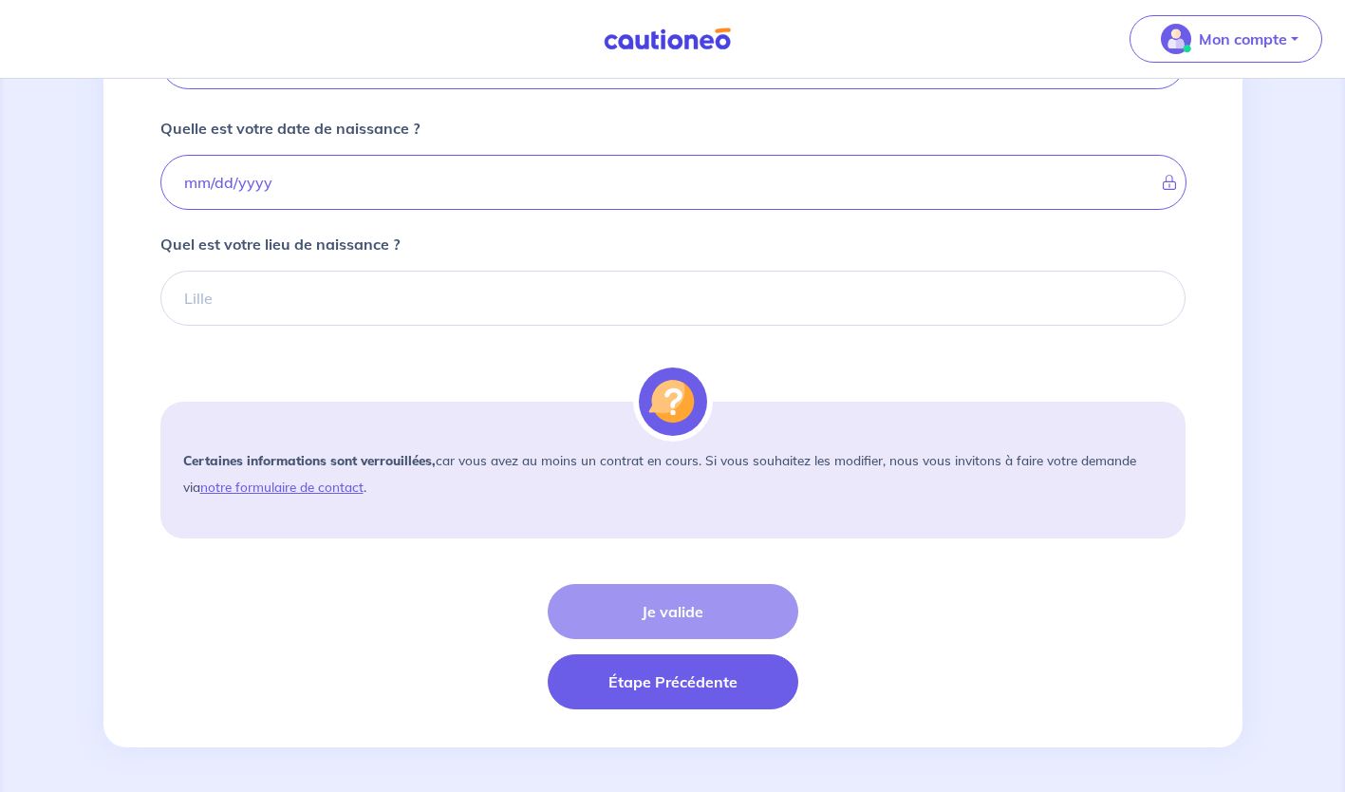
click at [591, 669] on button "Étape Précédente" at bounding box center [673, 681] width 251 height 55
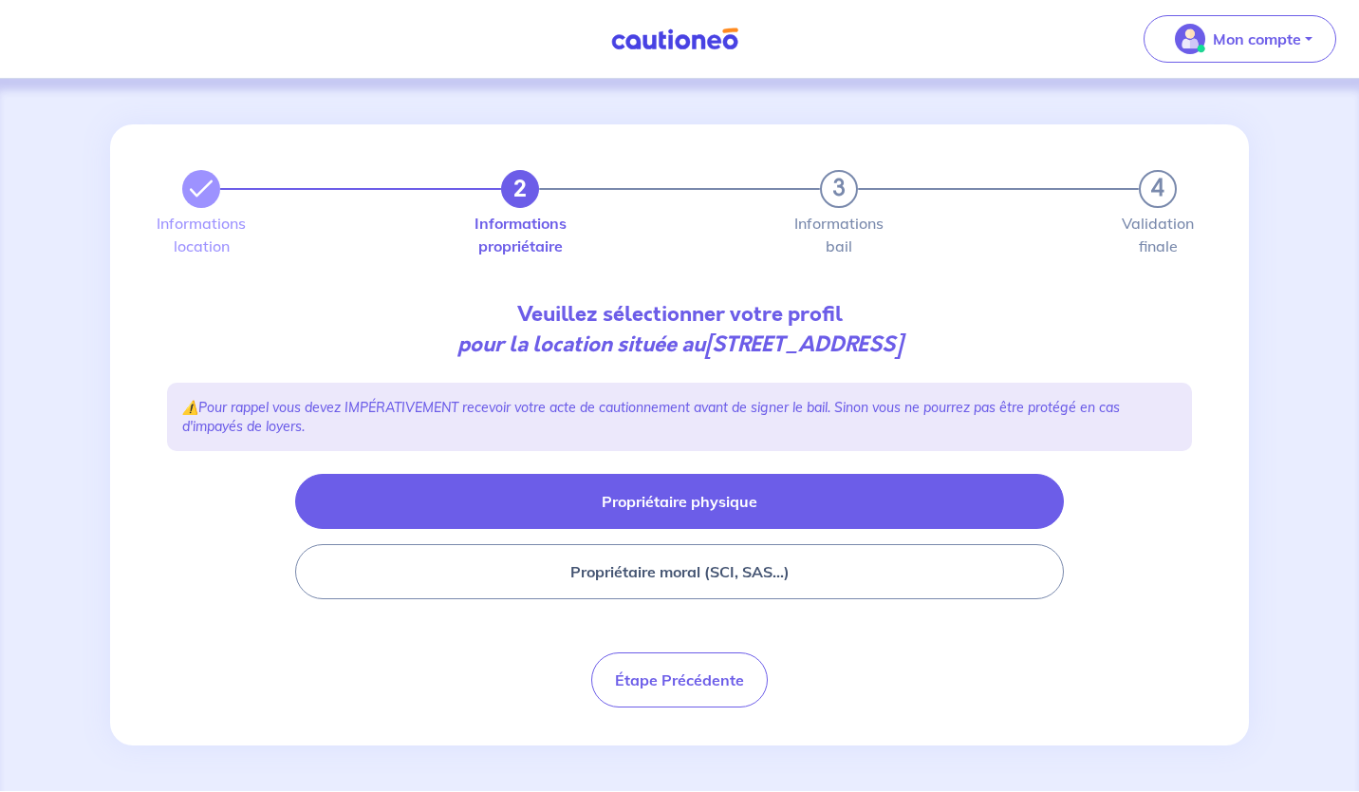
click at [740, 497] on button "Propriétaire physique" at bounding box center [679, 501] width 769 height 55
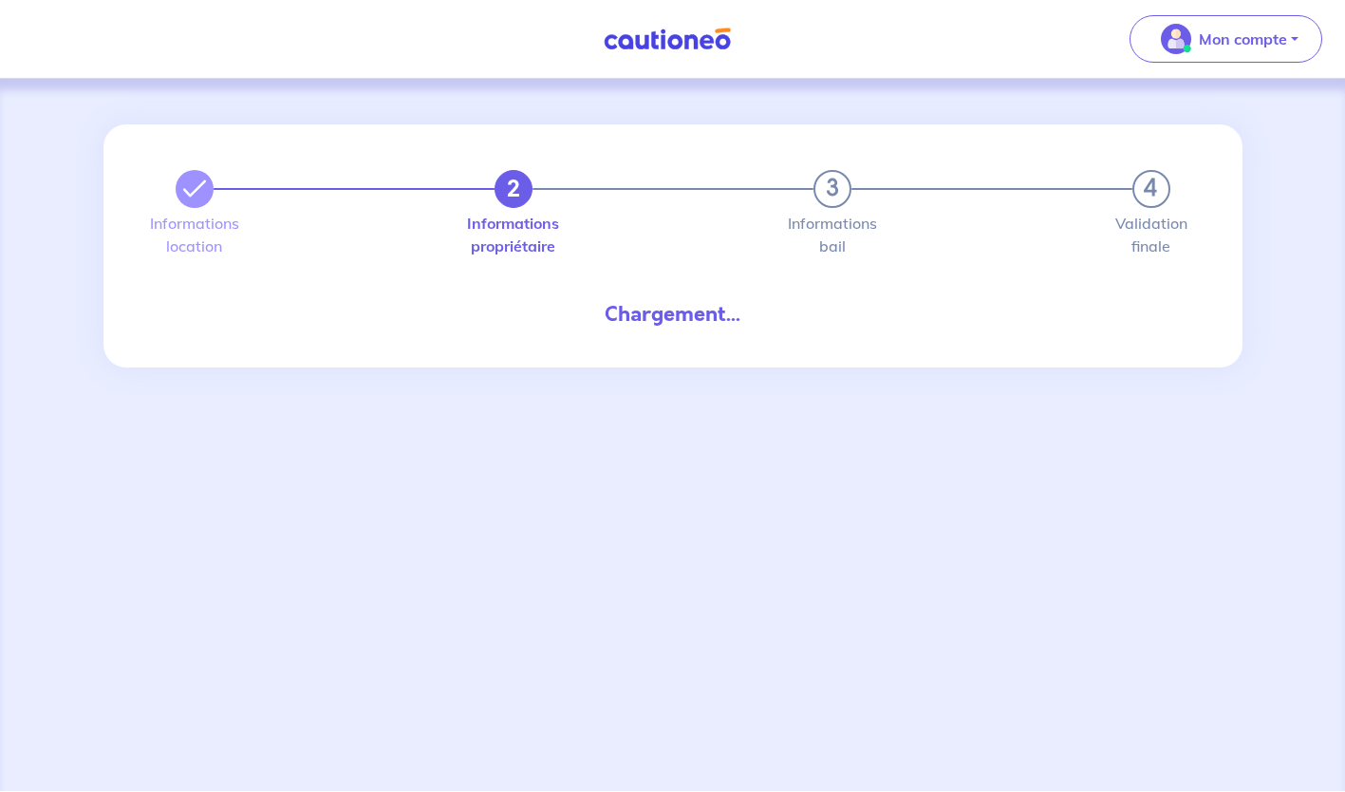
select select "FR"
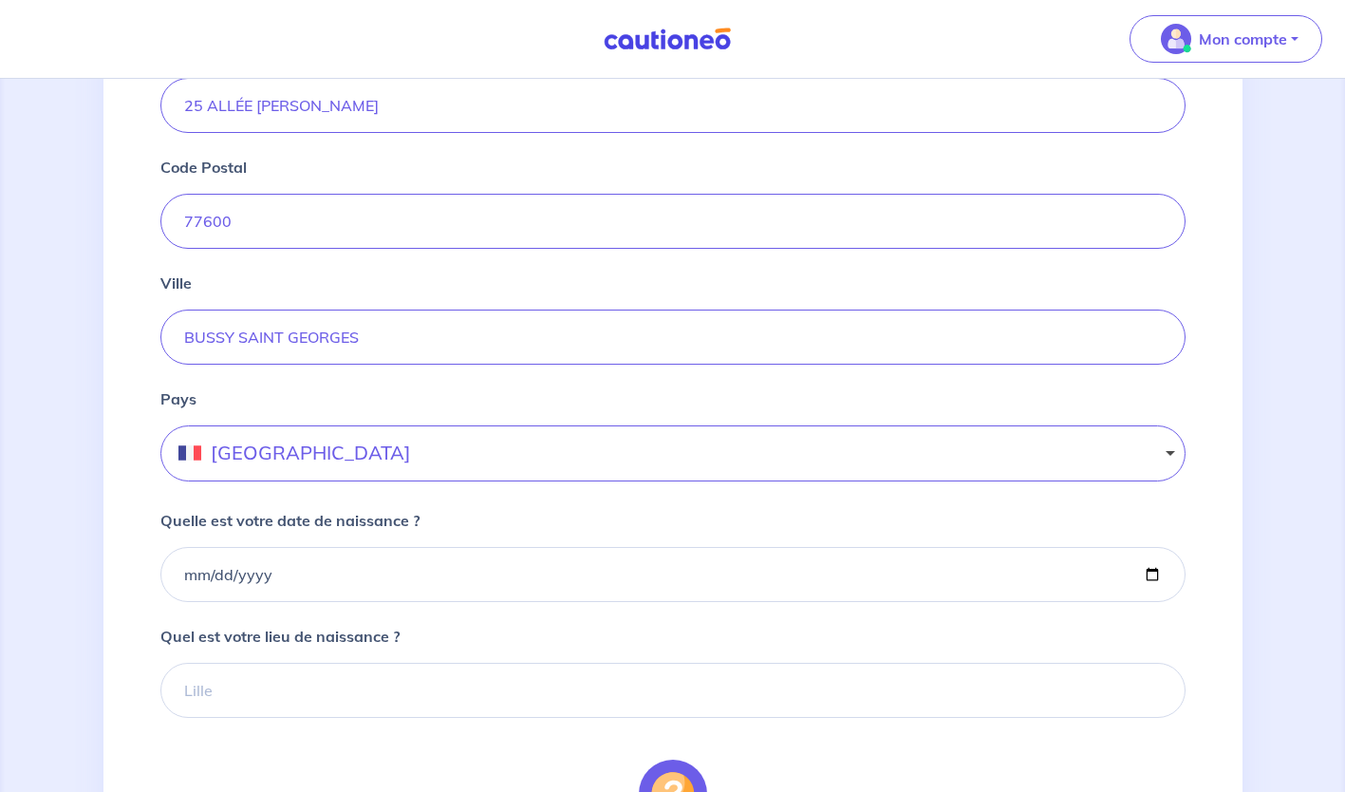
scroll to position [913, 0]
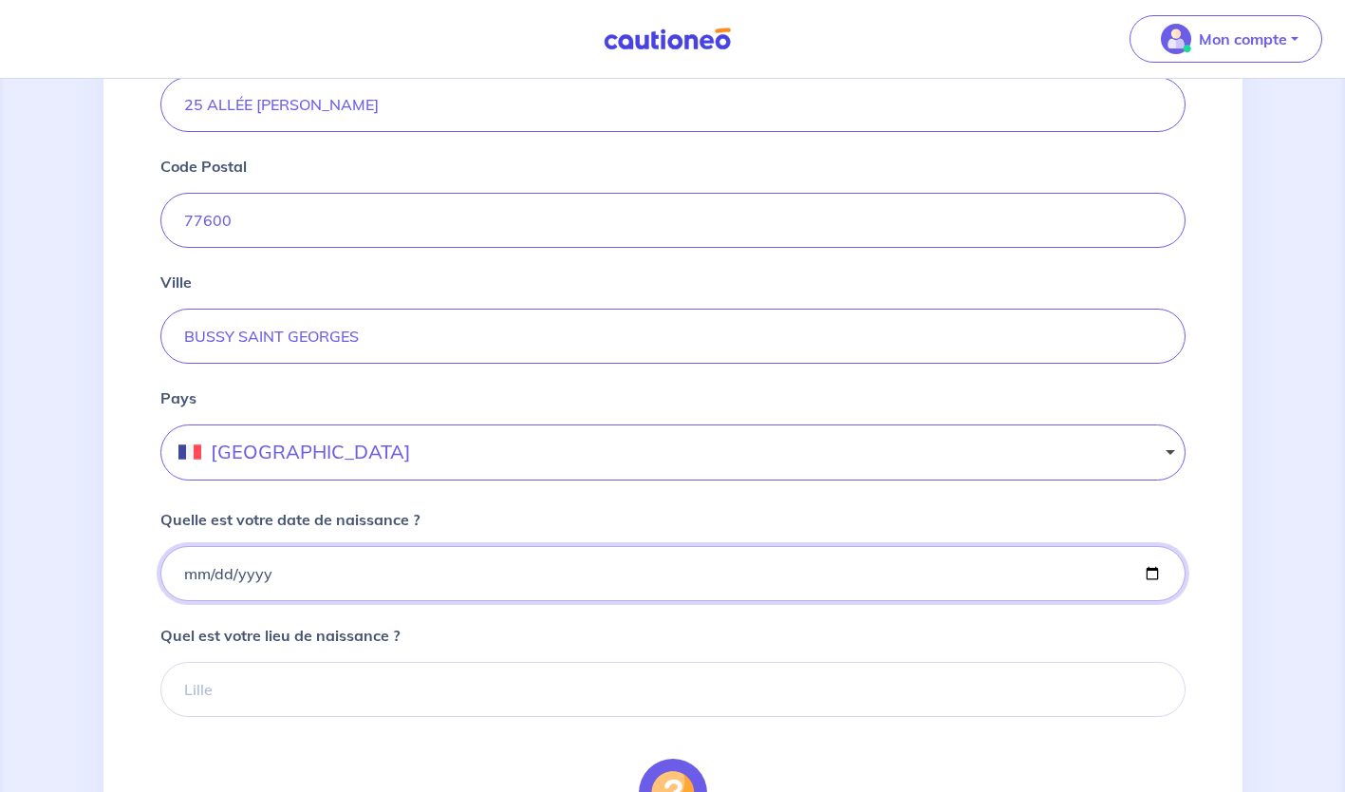
click at [1146, 574] on input "Quelle est votre date de naissance ?" at bounding box center [672, 573] width 1025 height 55
type input "1961-05-11"
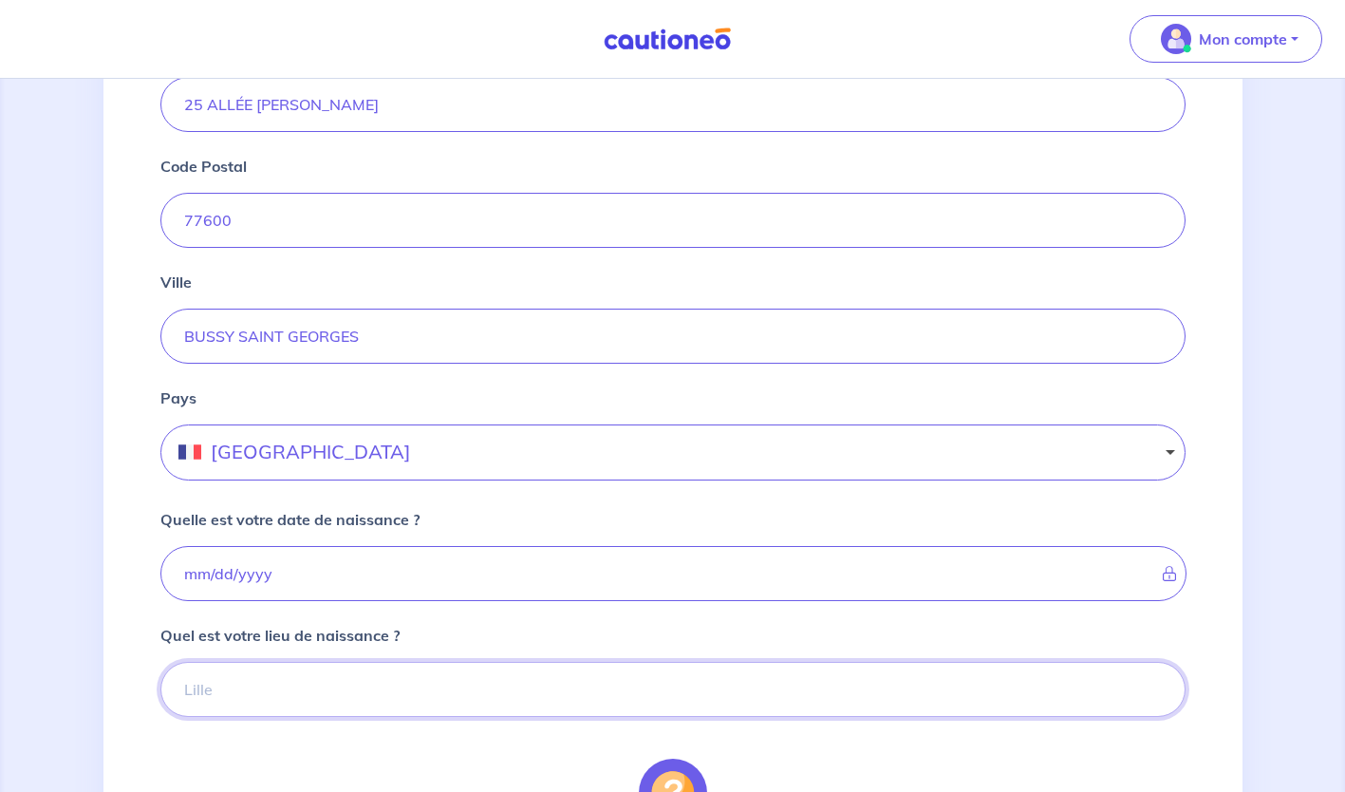
click at [210, 702] on input "Quel est votre lieu de naissance ?" at bounding box center [672, 689] width 1025 height 55
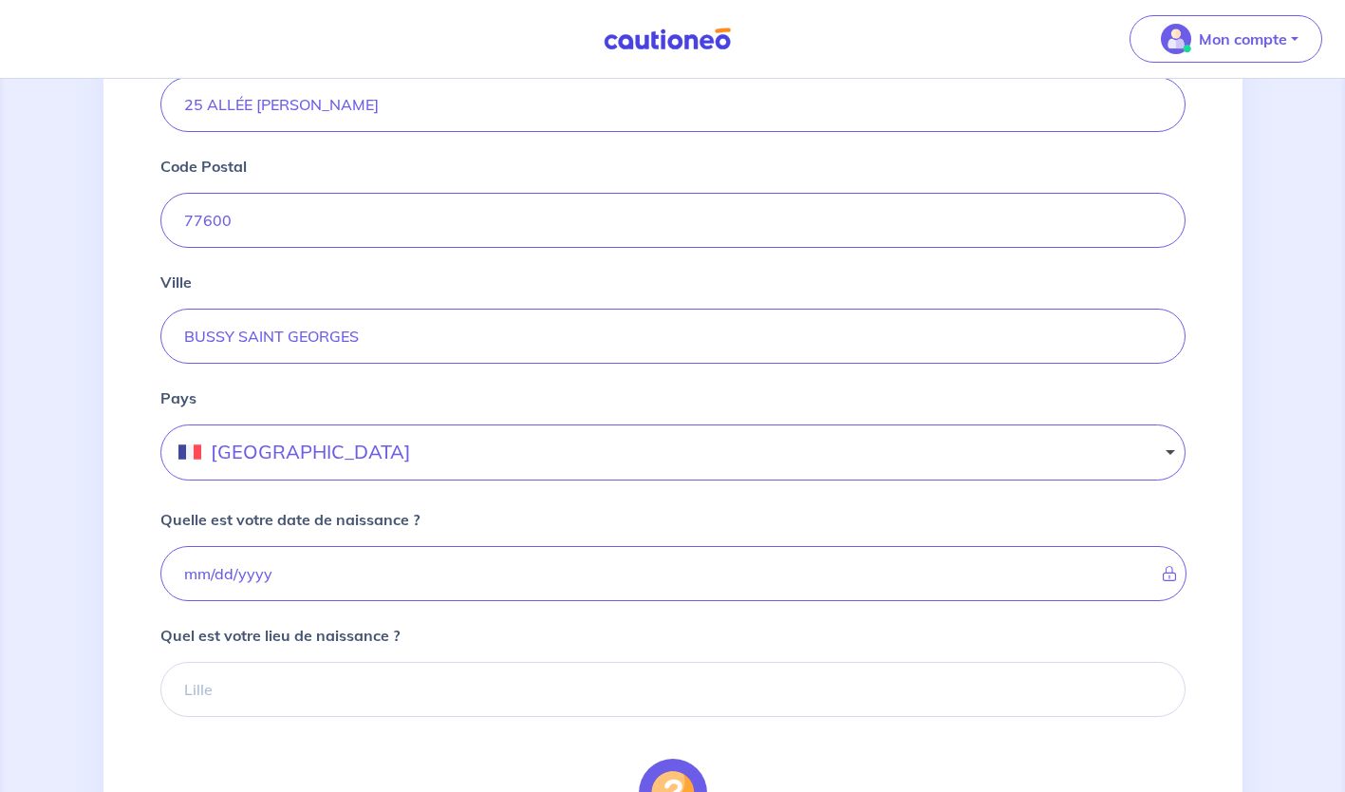
click at [1293, 703] on div "2 3 4 Informations location Informations propriétaire Informations bail Validat…" at bounding box center [672, 175] width 1345 height 2018
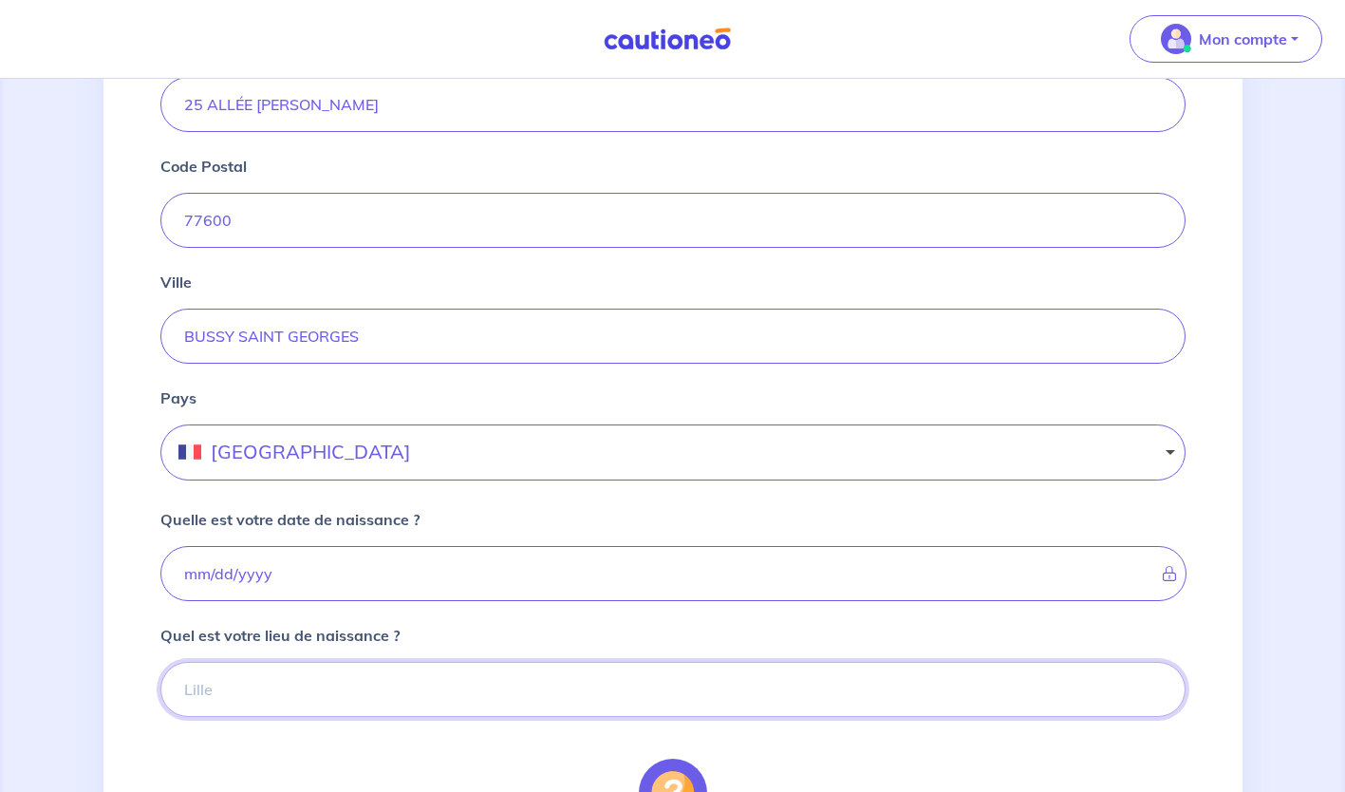
click at [629, 685] on input "Quel est votre lieu de naissance ?" at bounding box center [672, 689] width 1025 height 55
type input "H"
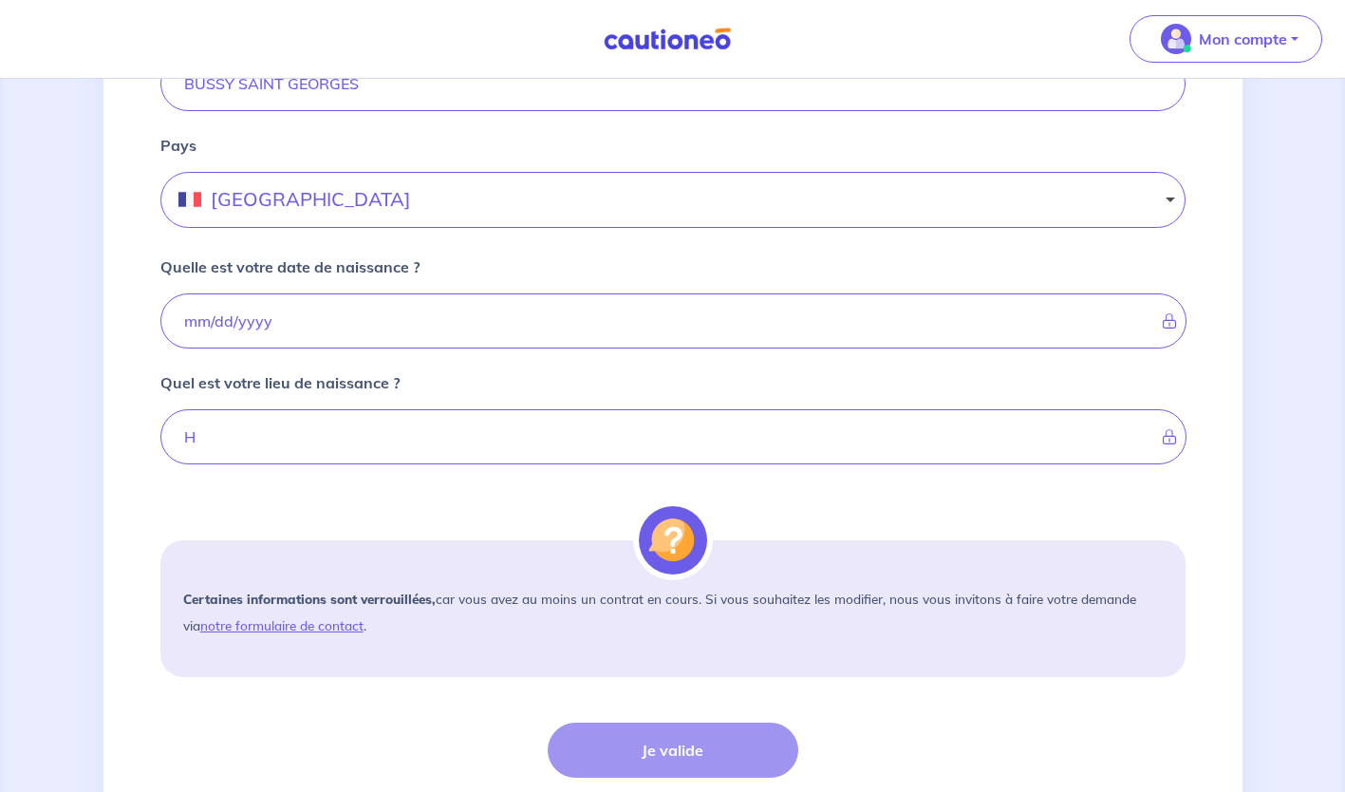
scroll to position [1203, 0]
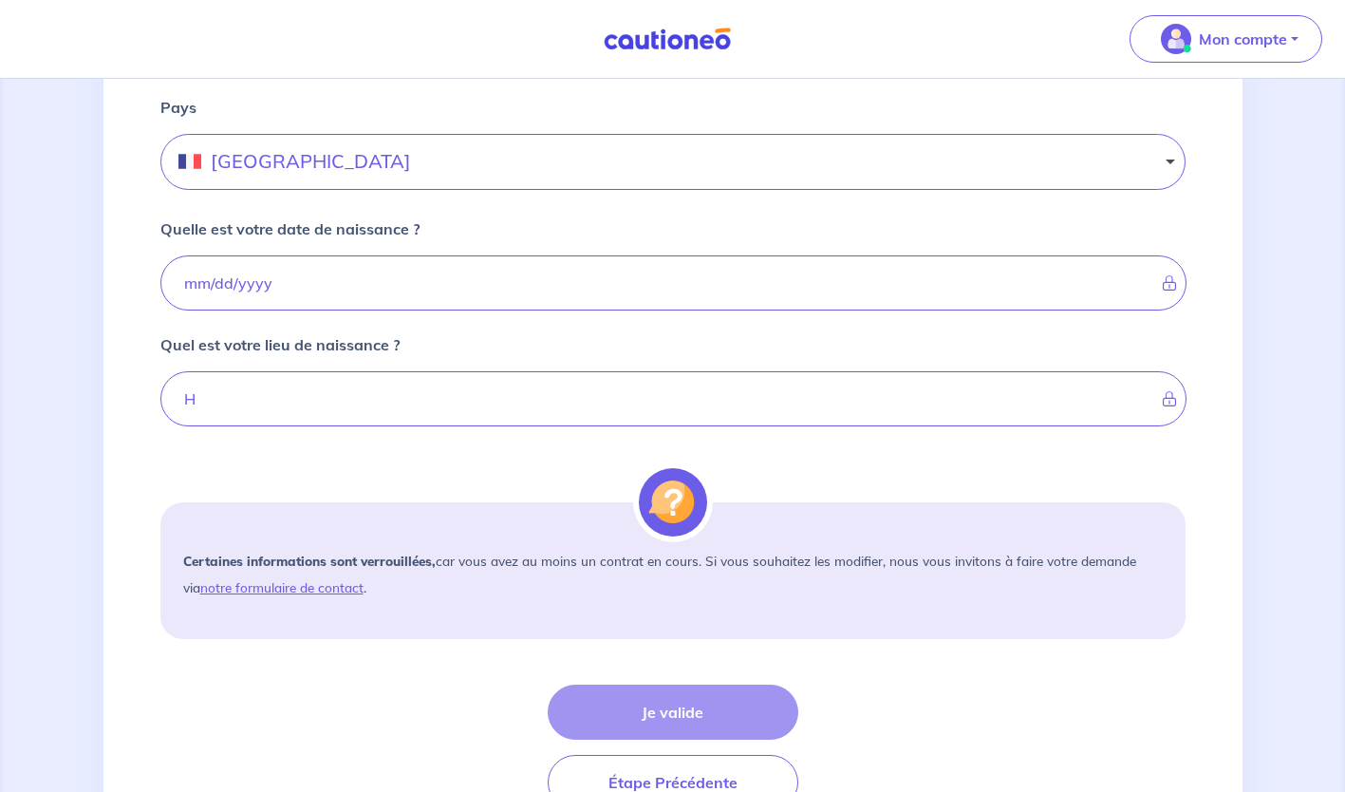
click at [1163, 284] on icon at bounding box center [1163, 282] width 0 height 15
click at [644, 774] on button "Étape Précédente" at bounding box center [673, 782] width 251 height 55
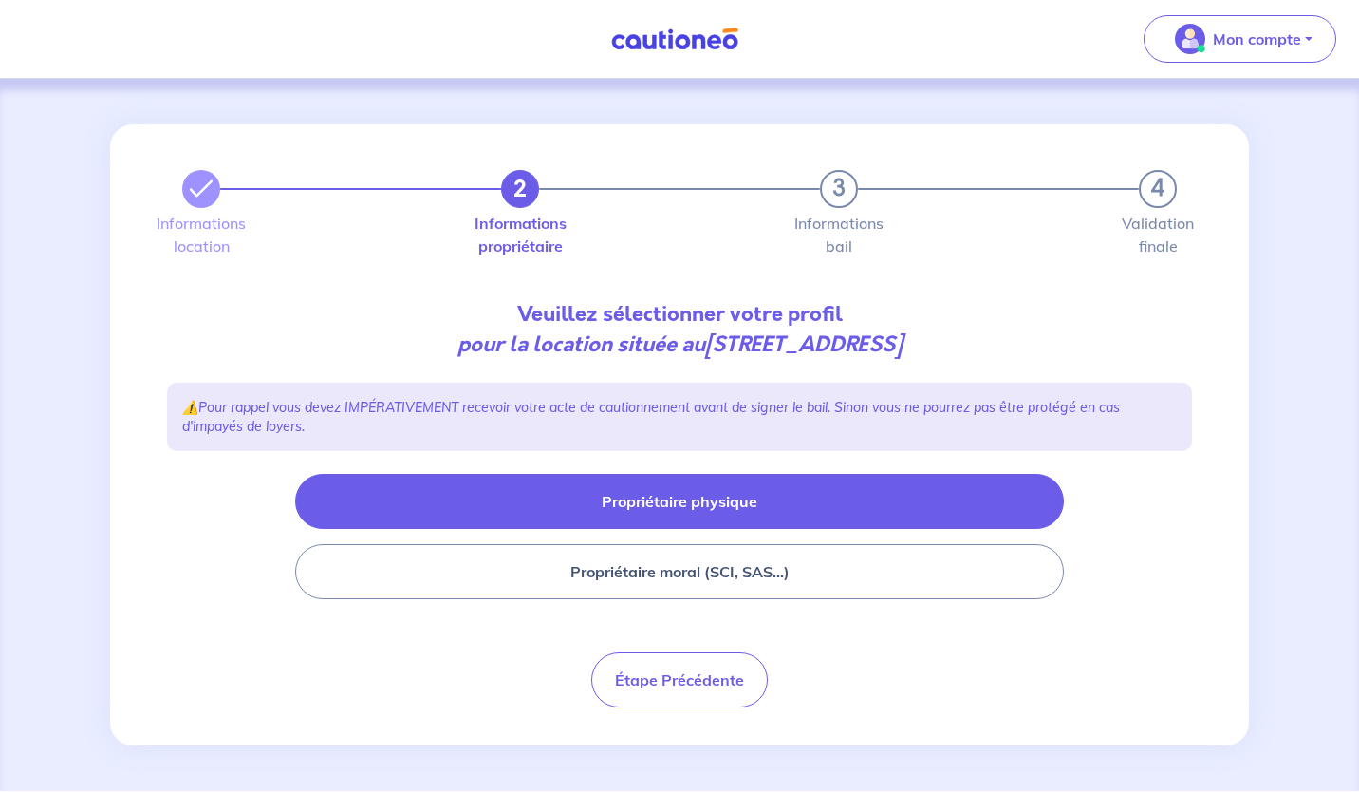
click at [677, 504] on button "Propriétaire physique" at bounding box center [679, 501] width 769 height 55
select select "FR"
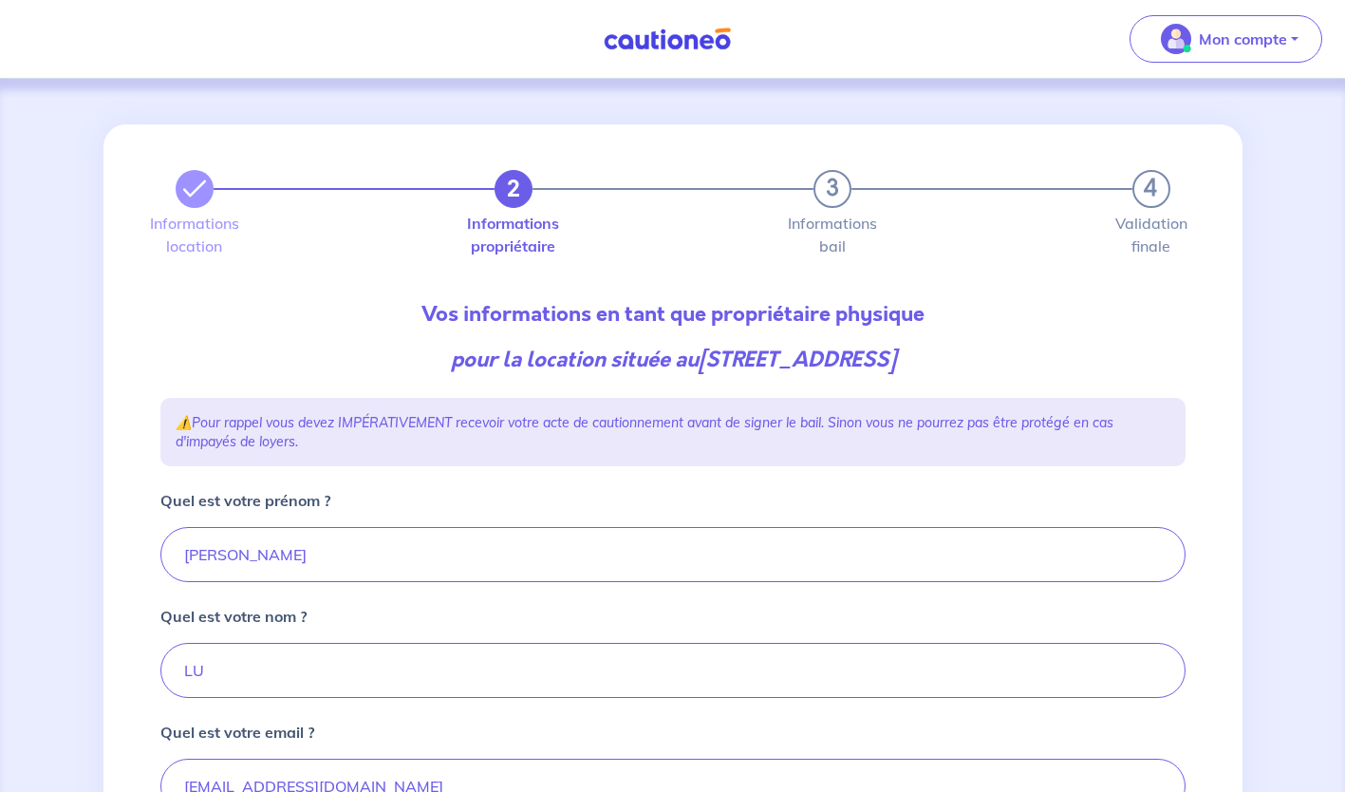
scroll to position [692, 0]
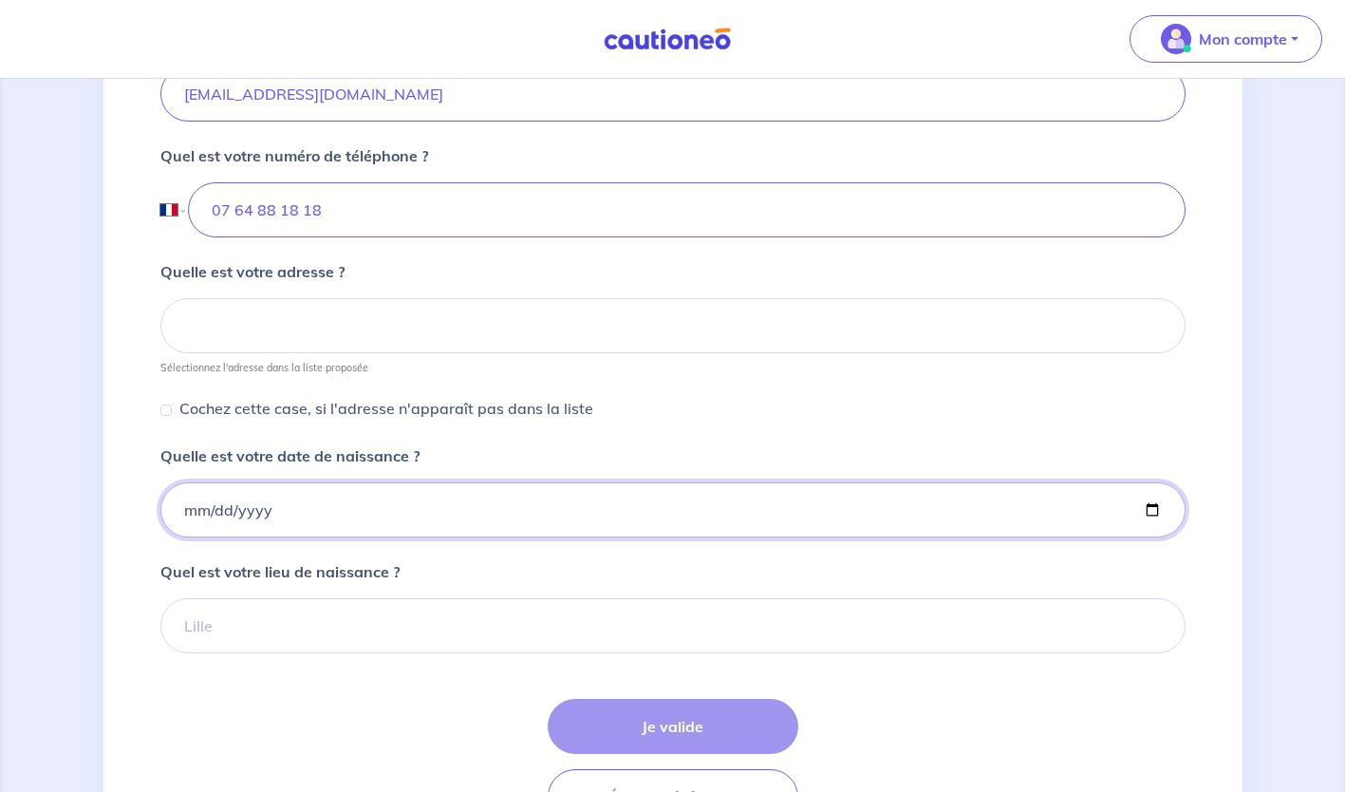
click at [183, 512] on input "Quelle est votre date de naissance ?" at bounding box center [672, 509] width 1025 height 55
type input "1961-05-09"
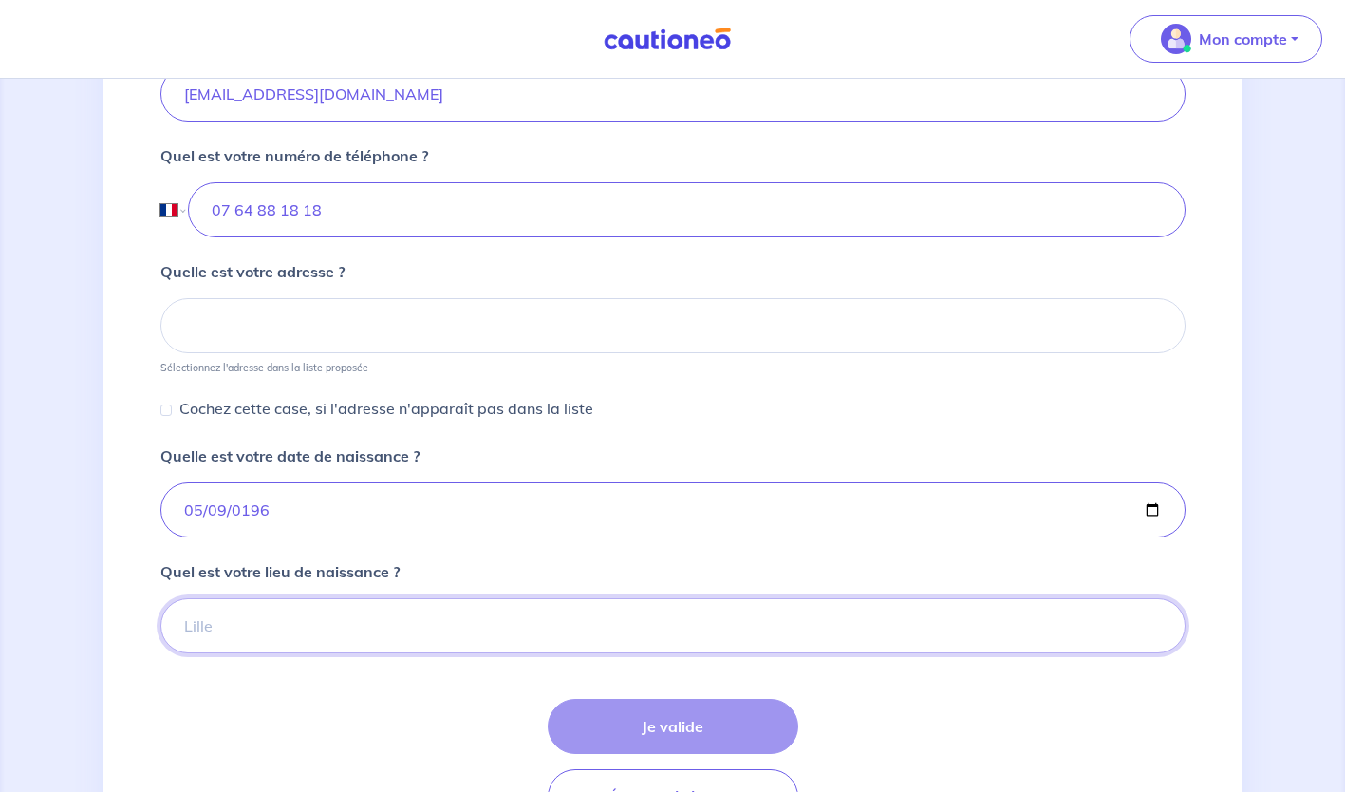
click at [212, 624] on input "Quel est votre lieu de naissance ?" at bounding box center [672, 625] width 1025 height 55
type input "HUBEI CHINE"
click at [685, 719] on div "Je valide Étape Précédente" at bounding box center [672, 761] width 1025 height 125
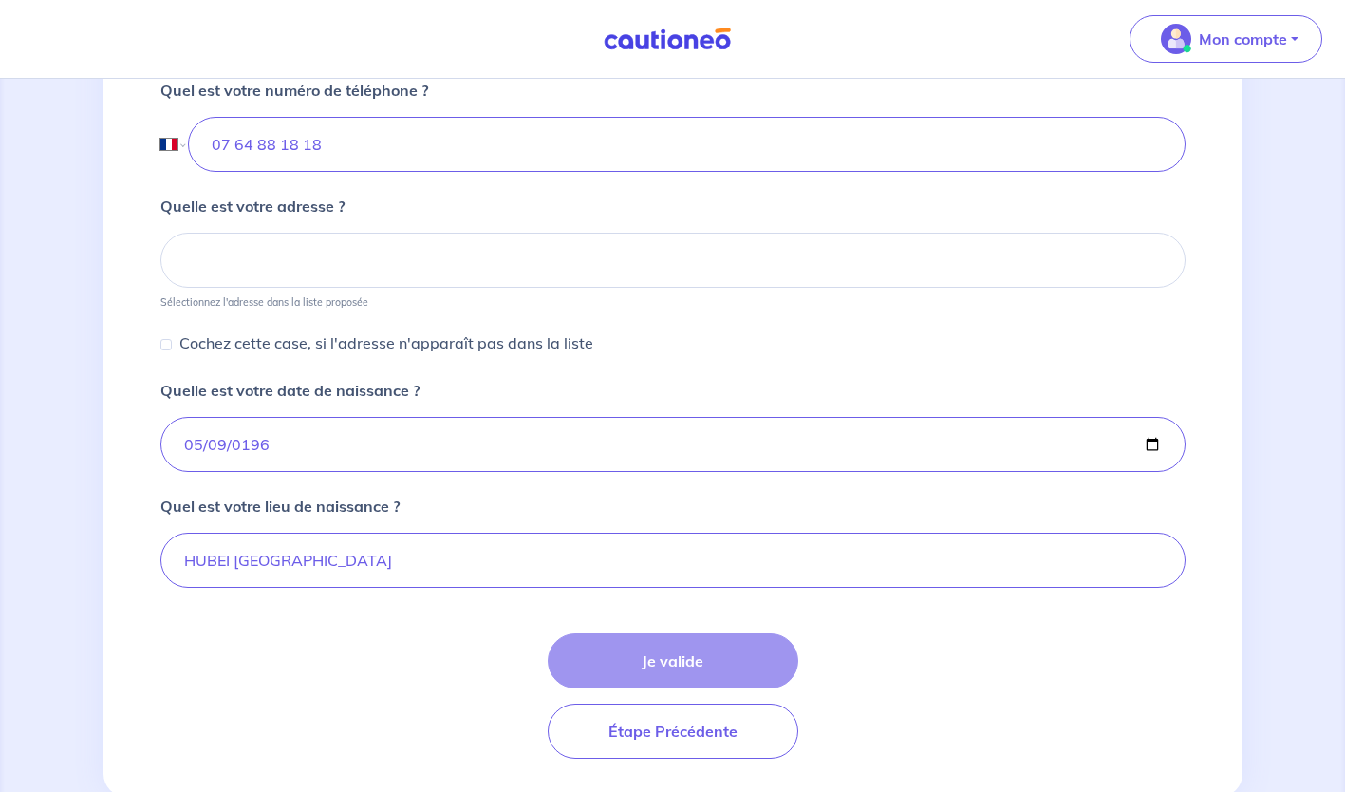
scroll to position [768, 0]
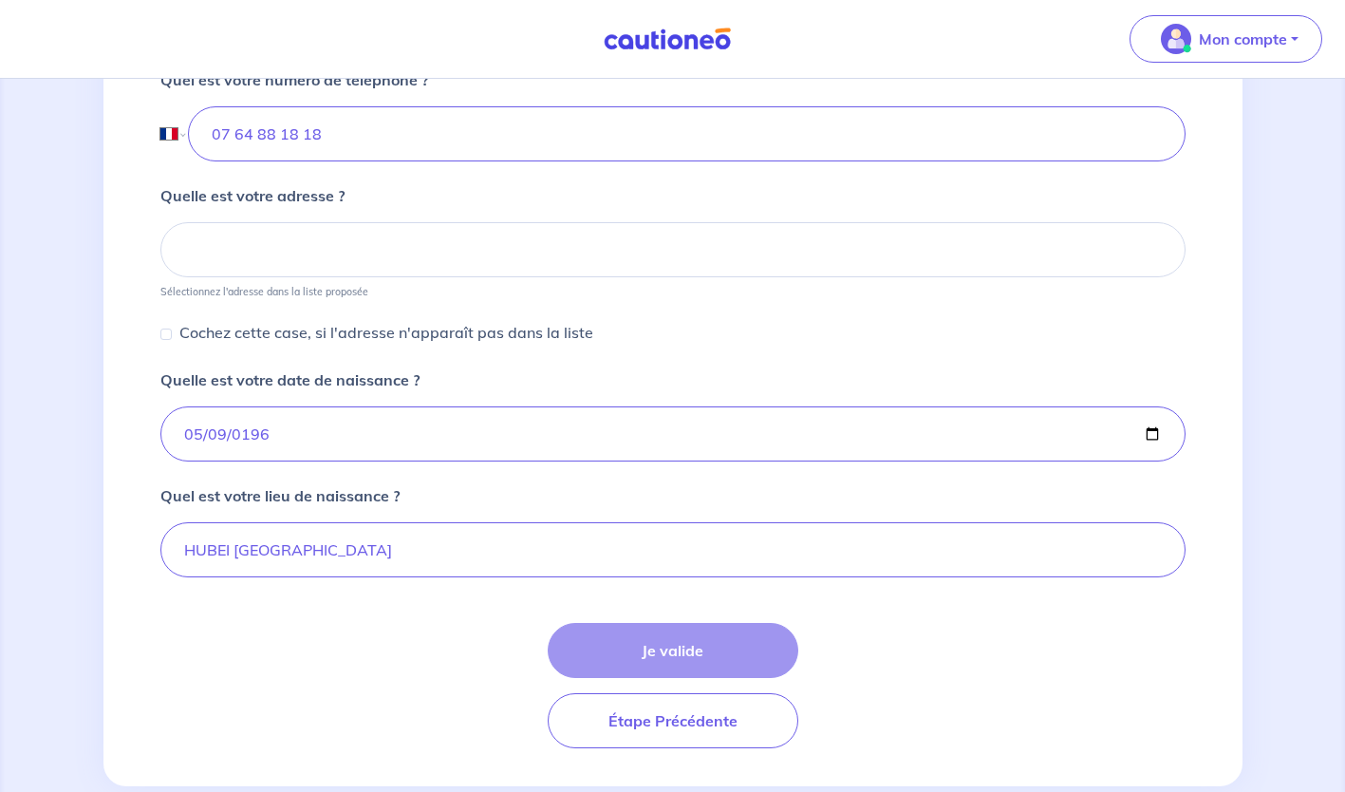
click at [765, 649] on div "Je valide Étape Précédente" at bounding box center [672, 685] width 1025 height 125
click at [734, 647] on div "Je valide Étape Précédente" at bounding box center [672, 685] width 1025 height 125
click at [196, 252] on input at bounding box center [672, 249] width 1025 height 55
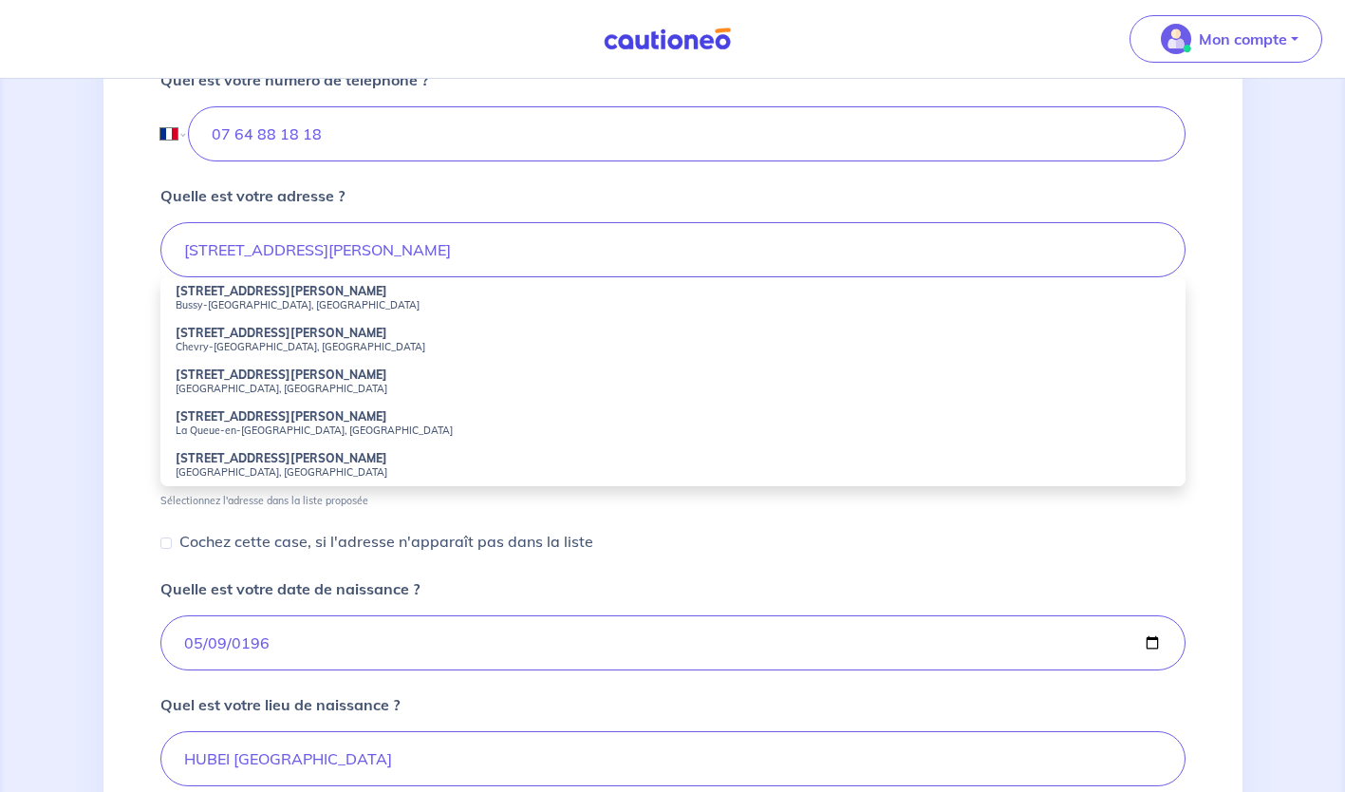
click at [293, 295] on strong "25 Allée Charles Pathé" at bounding box center [282, 291] width 212 height 14
type input "25 Allée Charles Pathé, Bussy-Saint-Georges, France"
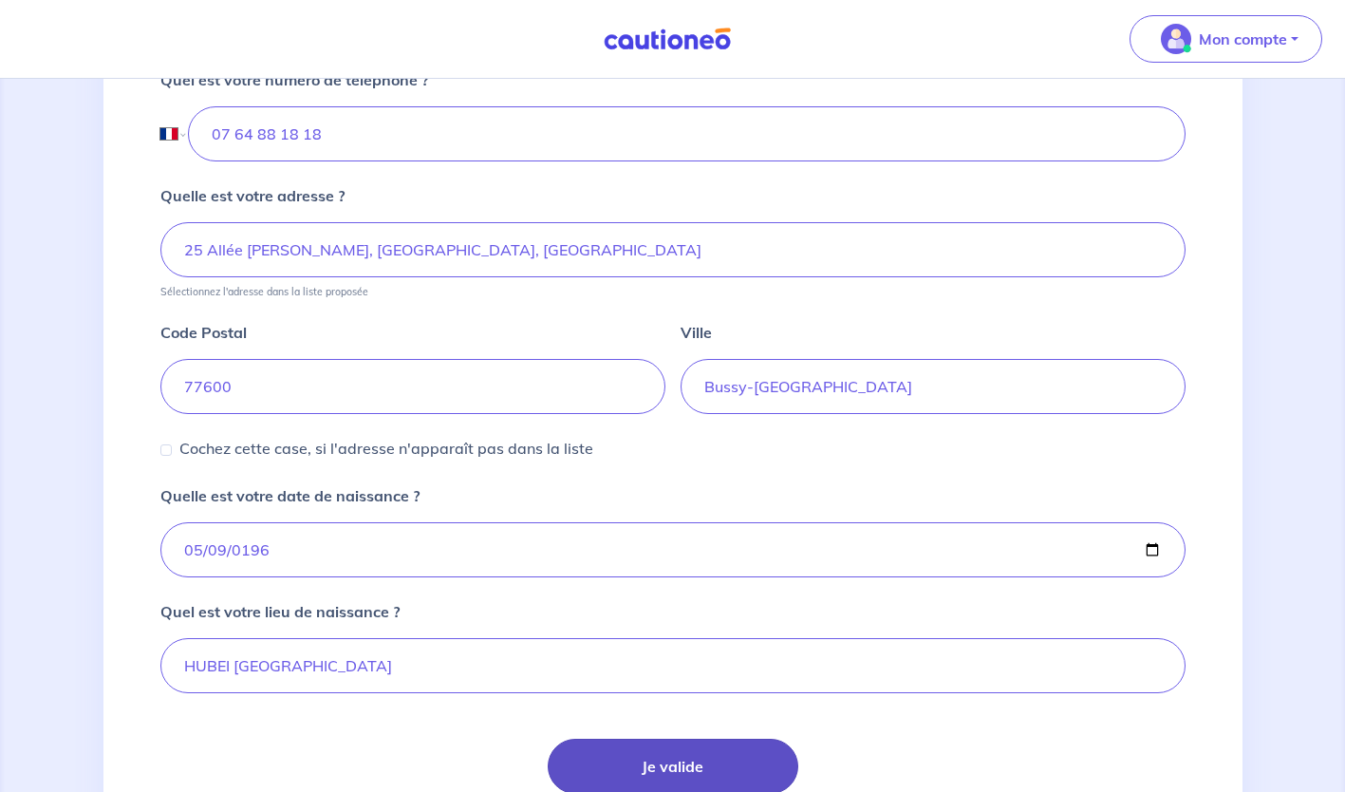
click at [612, 757] on button "Je valide" at bounding box center [673, 765] width 251 height 55
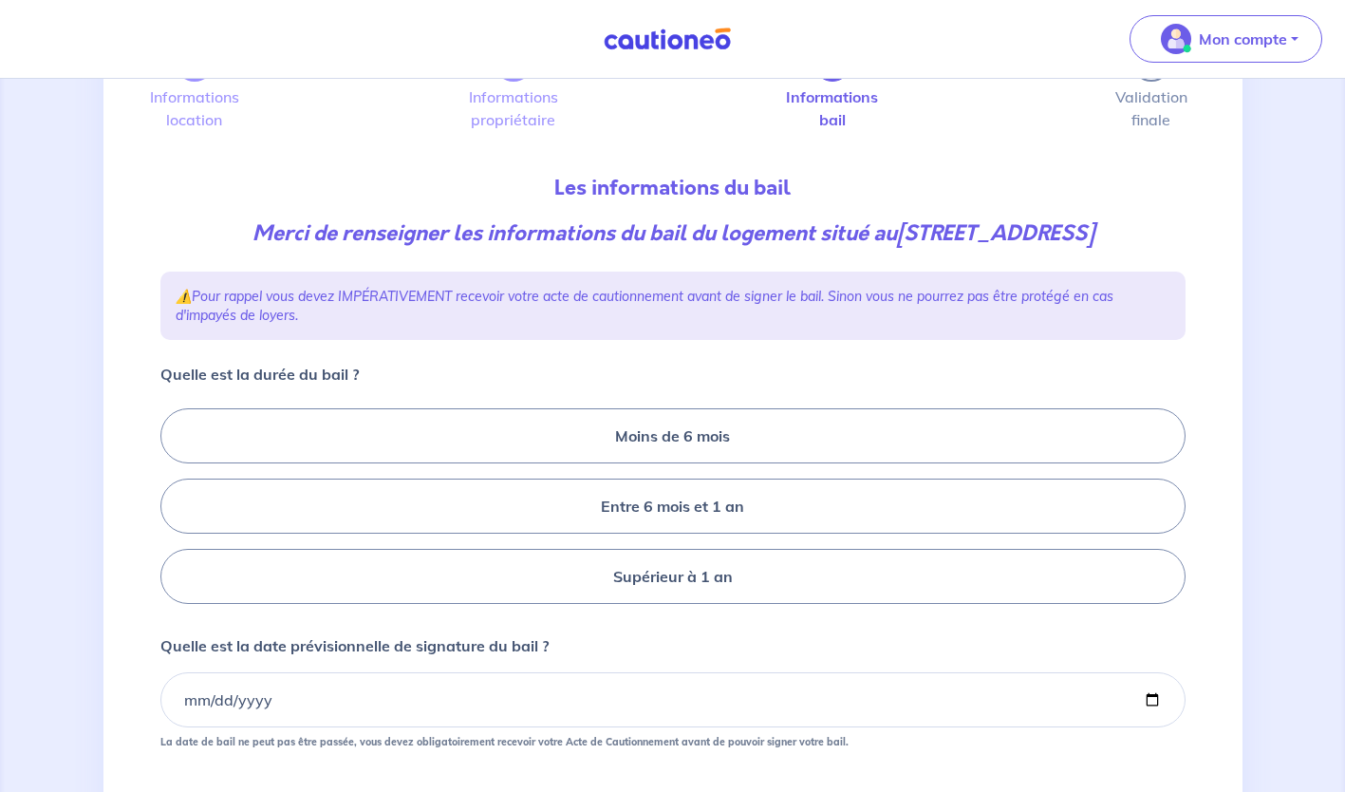
scroll to position [215, 0]
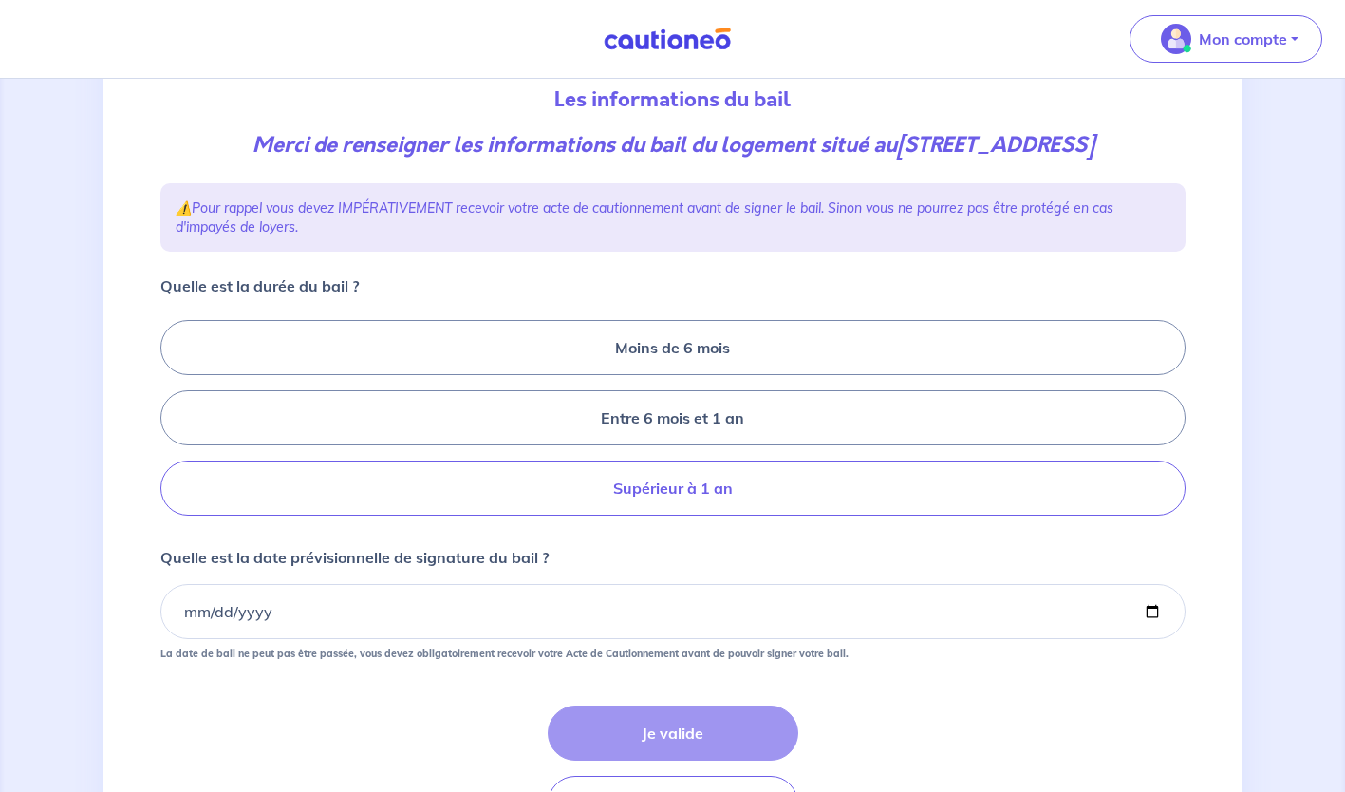
click at [718, 492] on label "Supérieur à 1 an" at bounding box center [672, 487] width 1025 height 55
click at [173, 424] on input "Supérieur à 1 an" at bounding box center [166, 418] width 12 height 12
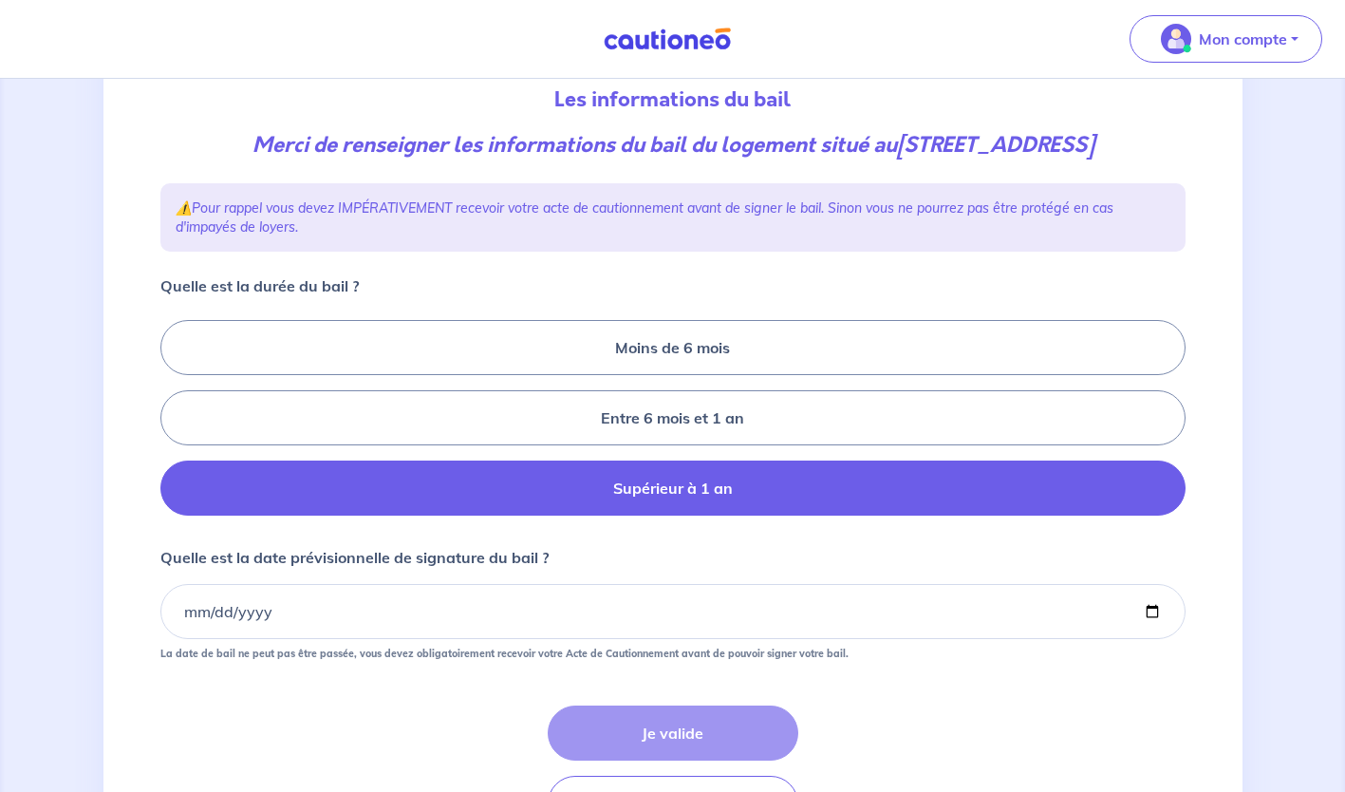
radio input "true"
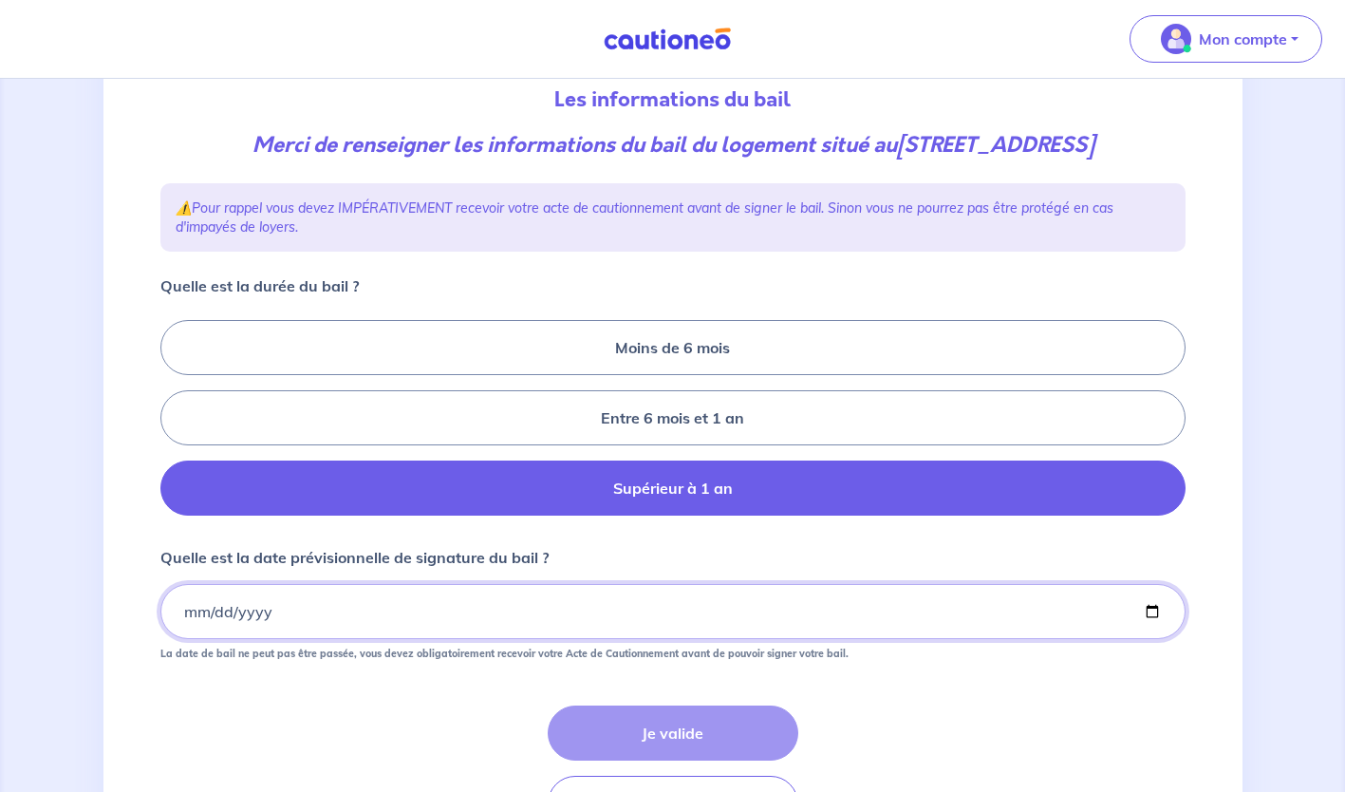
click at [333, 602] on input "Quelle est la date prévisionnelle de signature du bail ?" at bounding box center [672, 611] width 1025 height 55
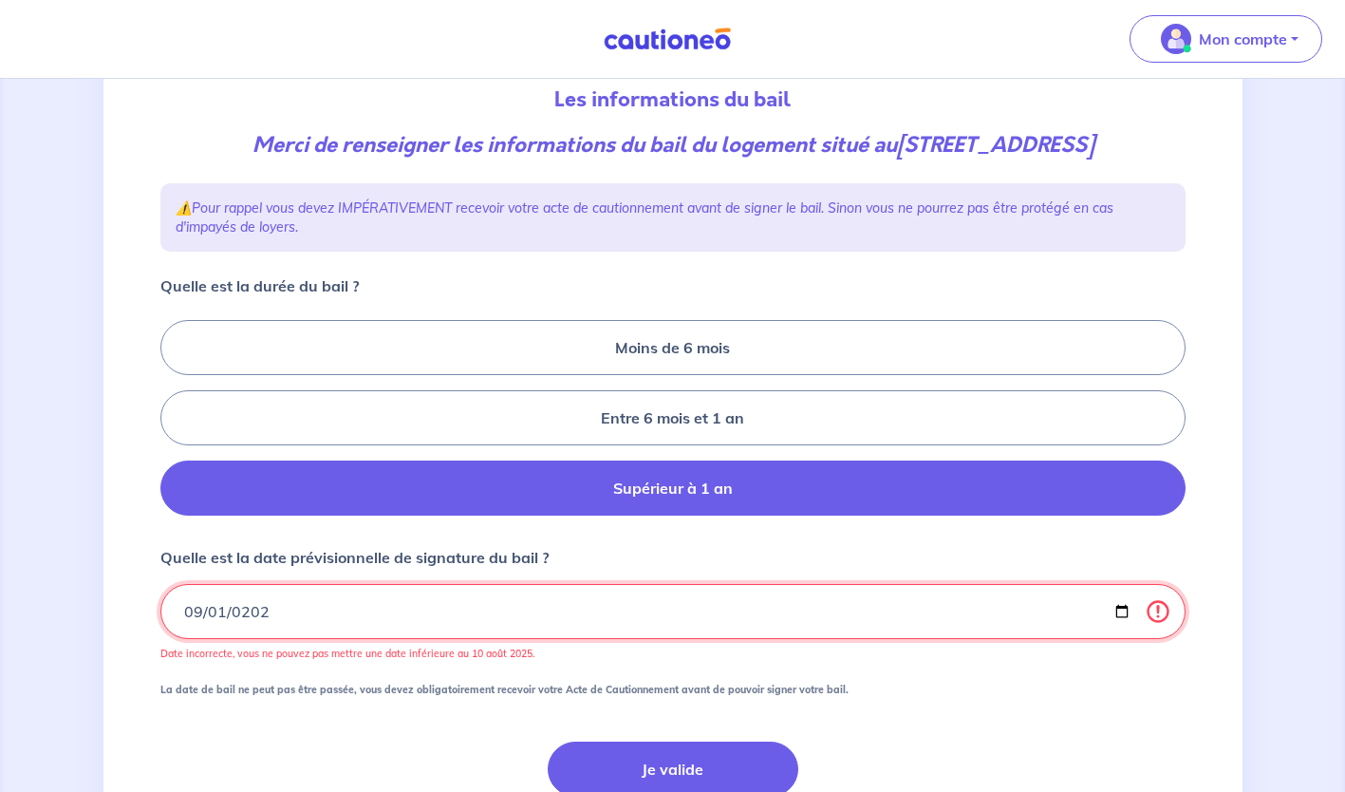
type input "2025-09-01"
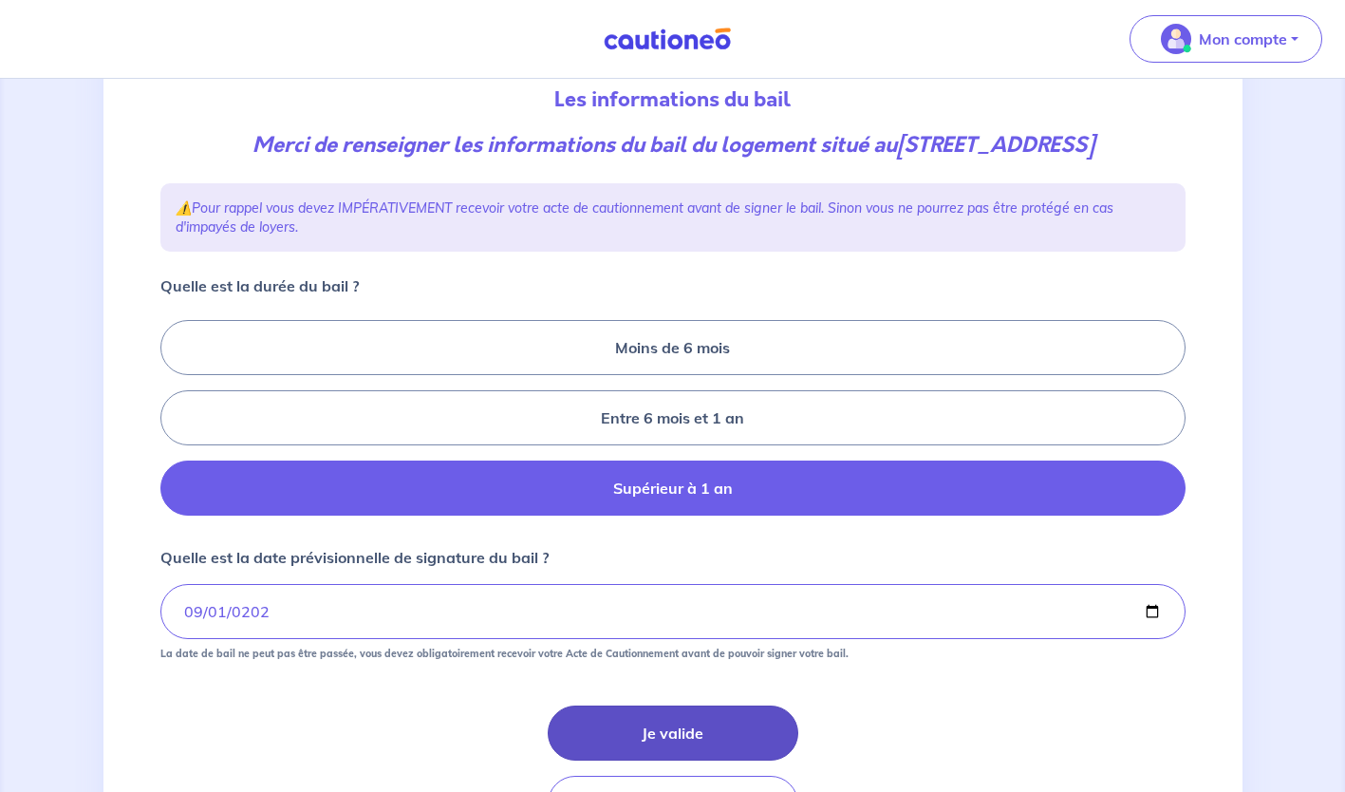
click at [661, 725] on button "Je valide" at bounding box center [673, 732] width 251 height 55
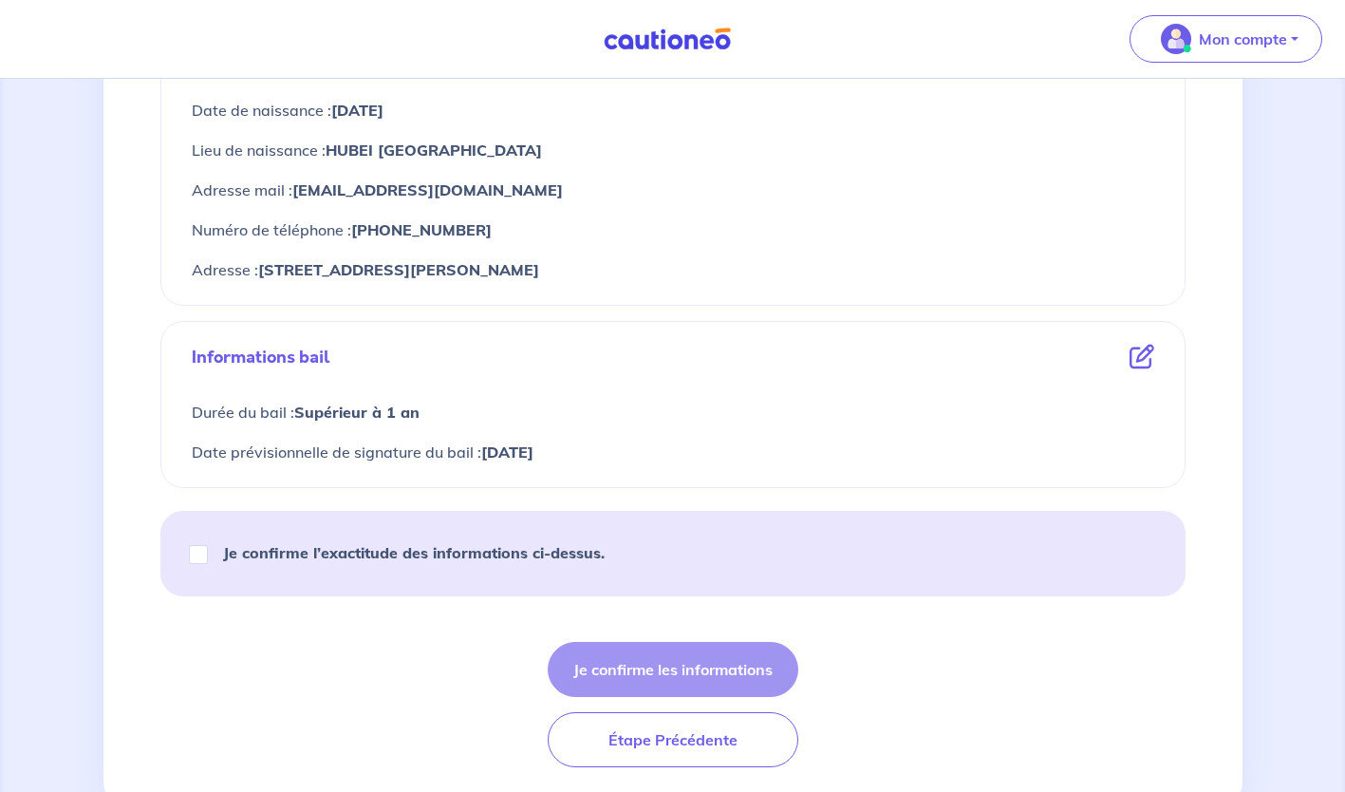
scroll to position [911, 0]
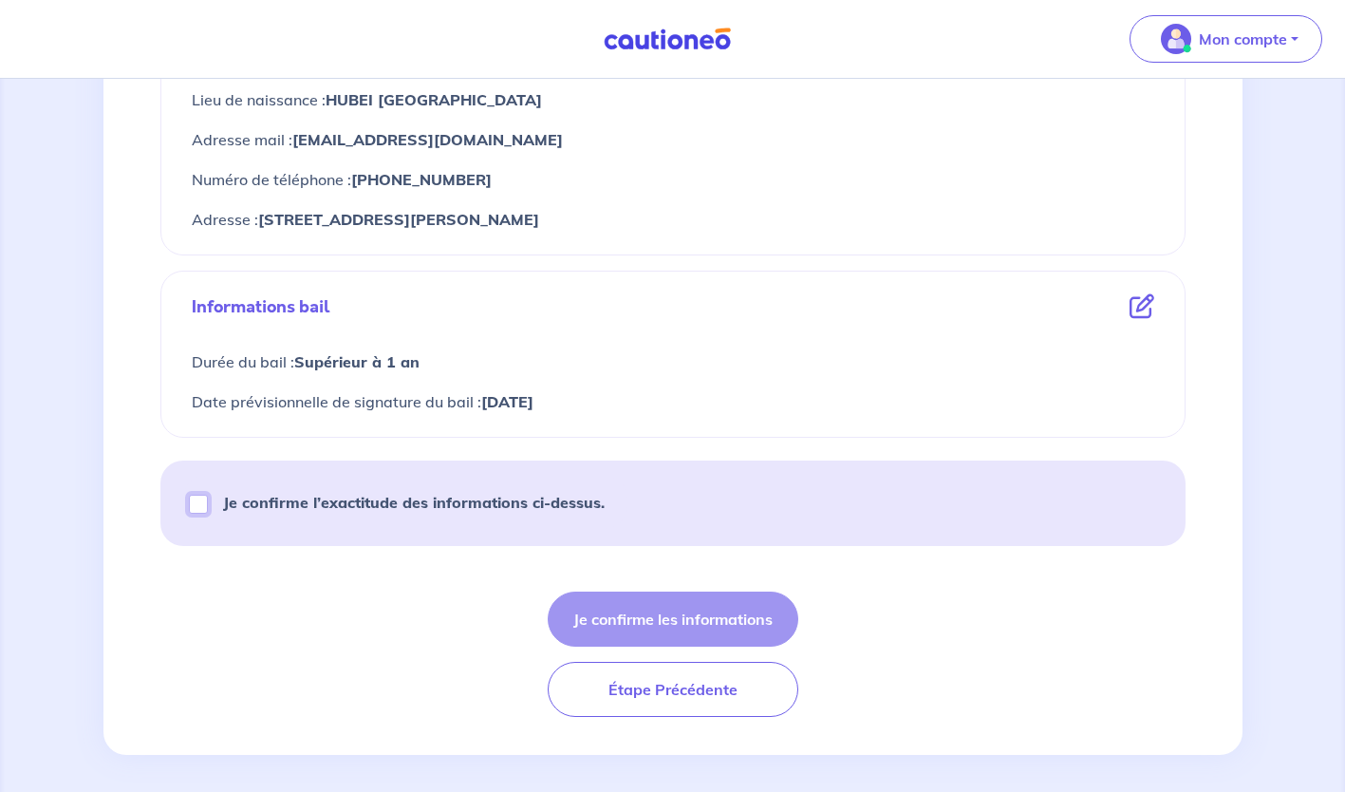
click at [200, 502] on input "Je confirme l’exactitude des informations ci-dessus." at bounding box center [198, 503] width 19 height 19
checkbox input "true"
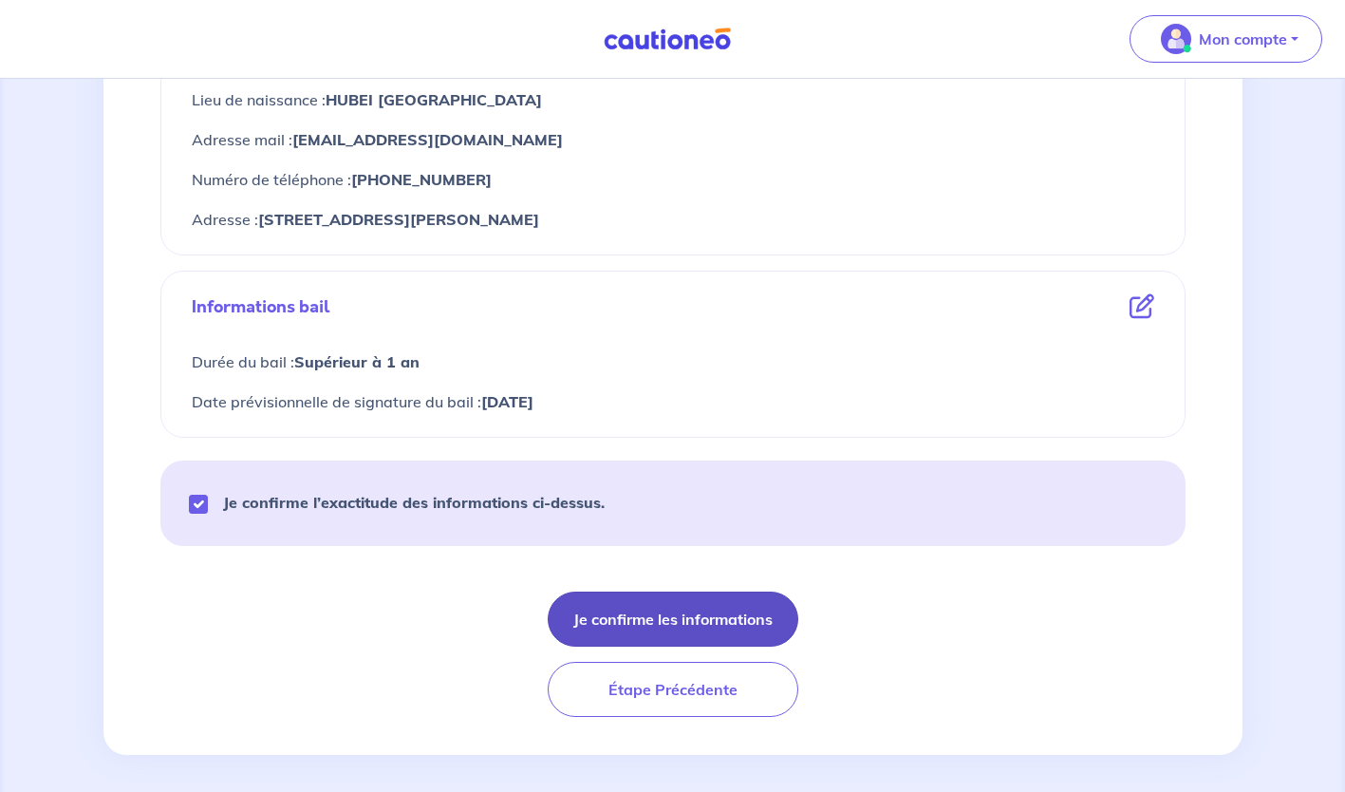
click at [648, 617] on button "Je confirme les informations" at bounding box center [673, 618] width 251 height 55
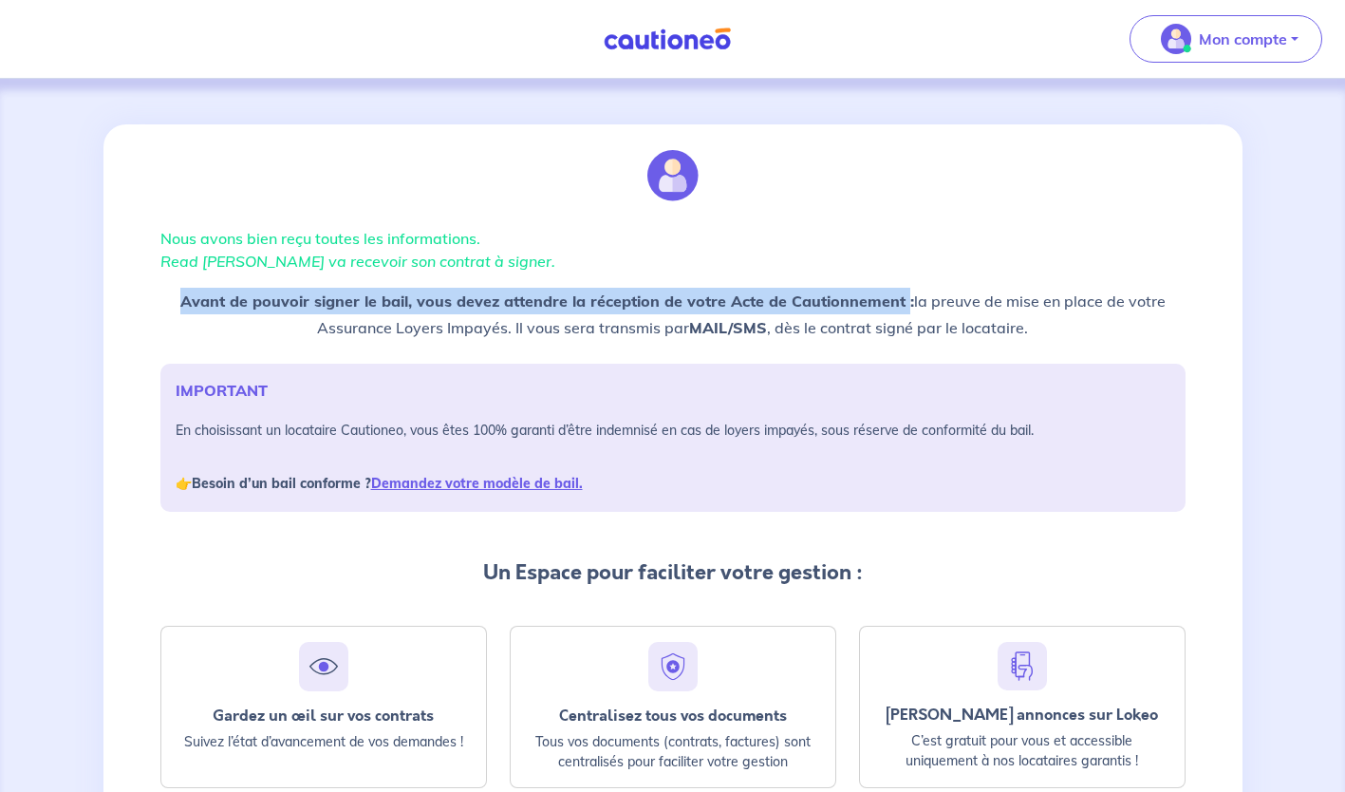
drag, startPoint x: 189, startPoint y: 301, endPoint x: 902, endPoint y: 297, distance: 712.8
click at [902, 297] on strong "Avant de pouvoir signer le bail, vous devez attendre la réception de votre Acte…" at bounding box center [547, 300] width 734 height 19
copy strong "Avant de pouvoir signer le bail, vous devez attendre la réception de votre Acte…"
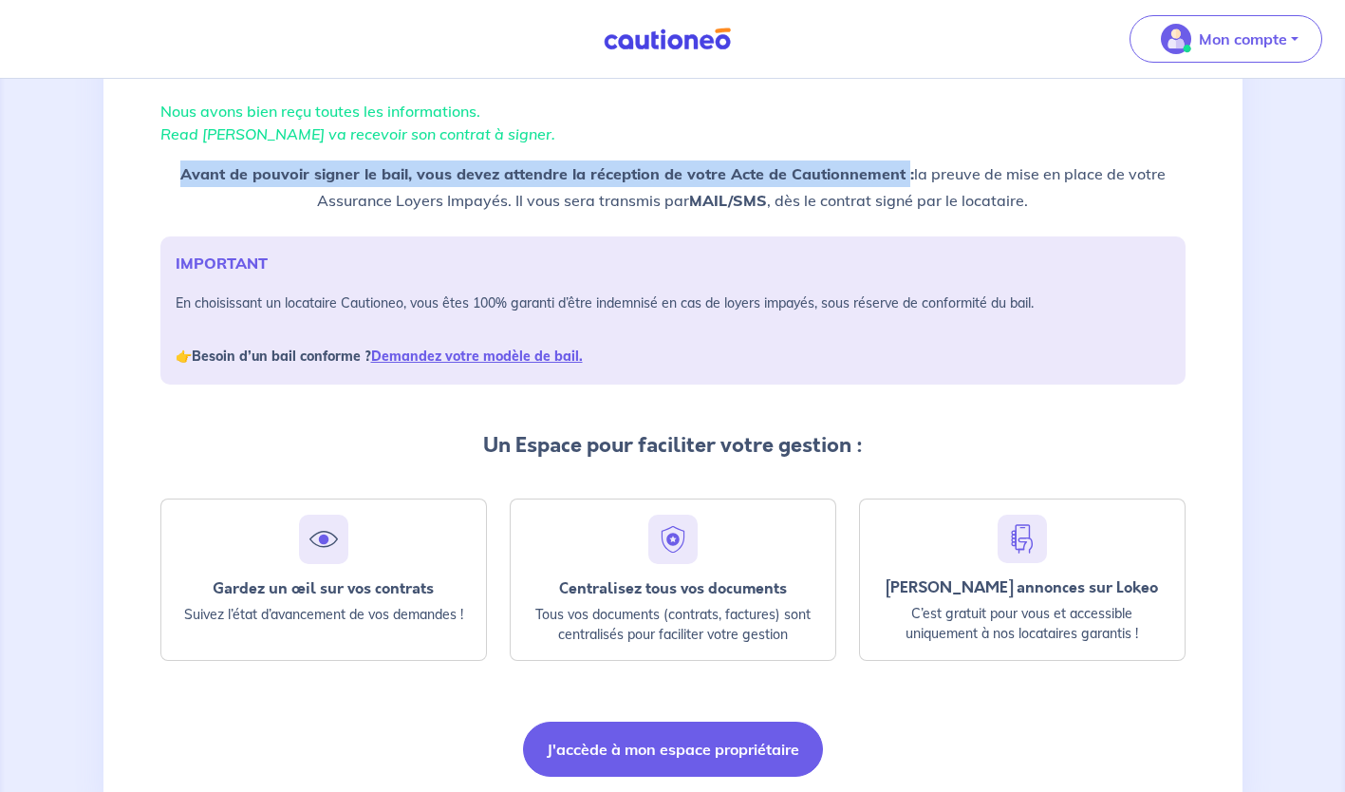
scroll to position [196, 0]
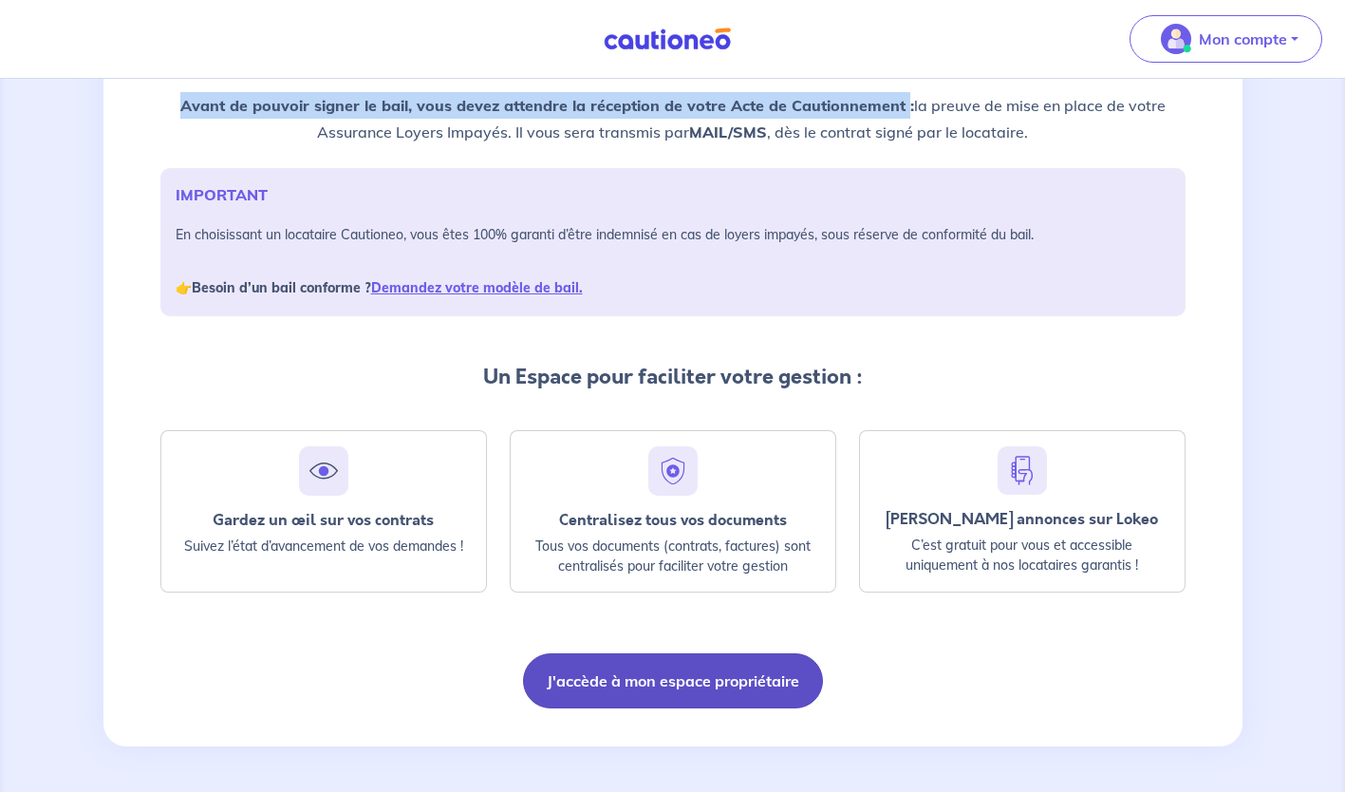
click at [681, 686] on button "J'accède à mon espace propriétaire" at bounding box center [673, 680] width 300 height 55
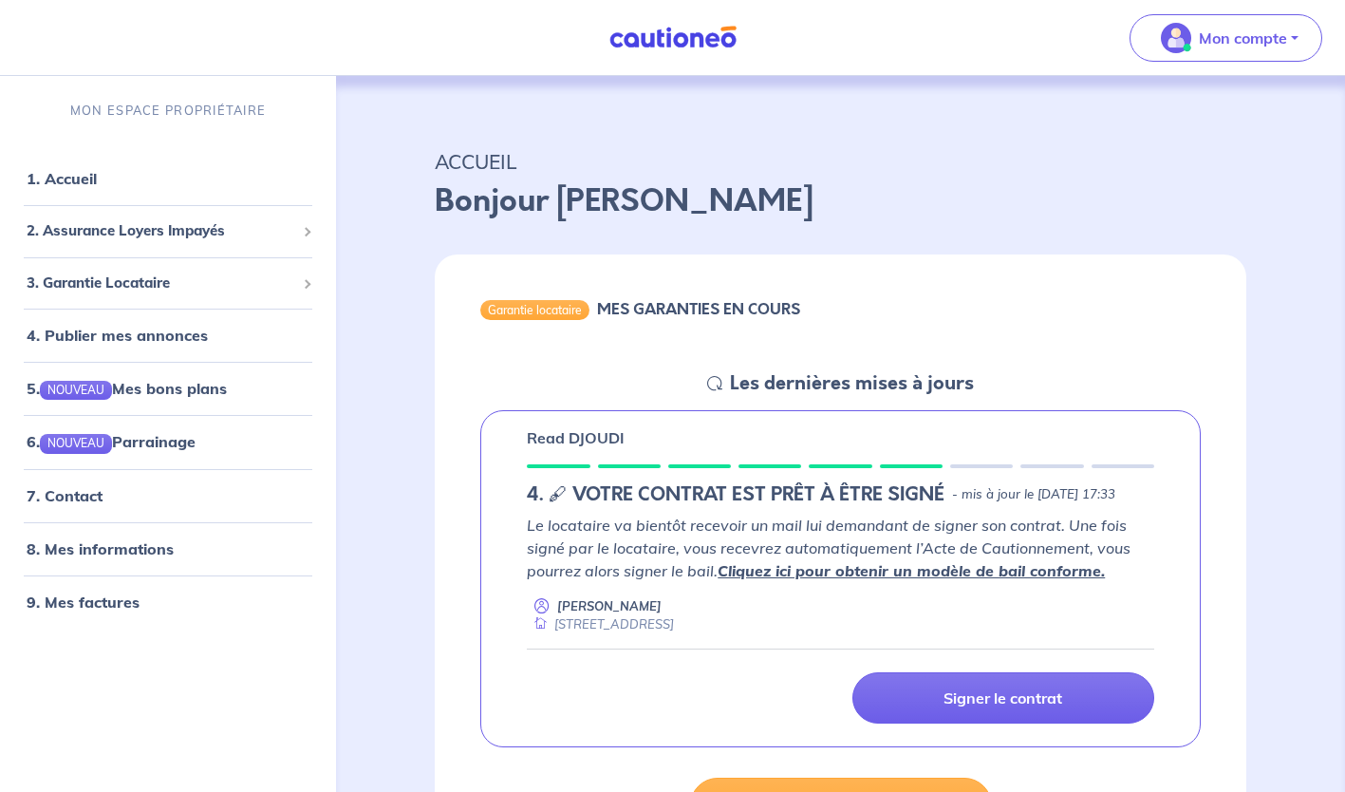
click at [988, 580] on link "Cliquez ici pour obtenir un modèle de bail conforme." at bounding box center [911, 570] width 387 height 19
